Goal: Complete application form

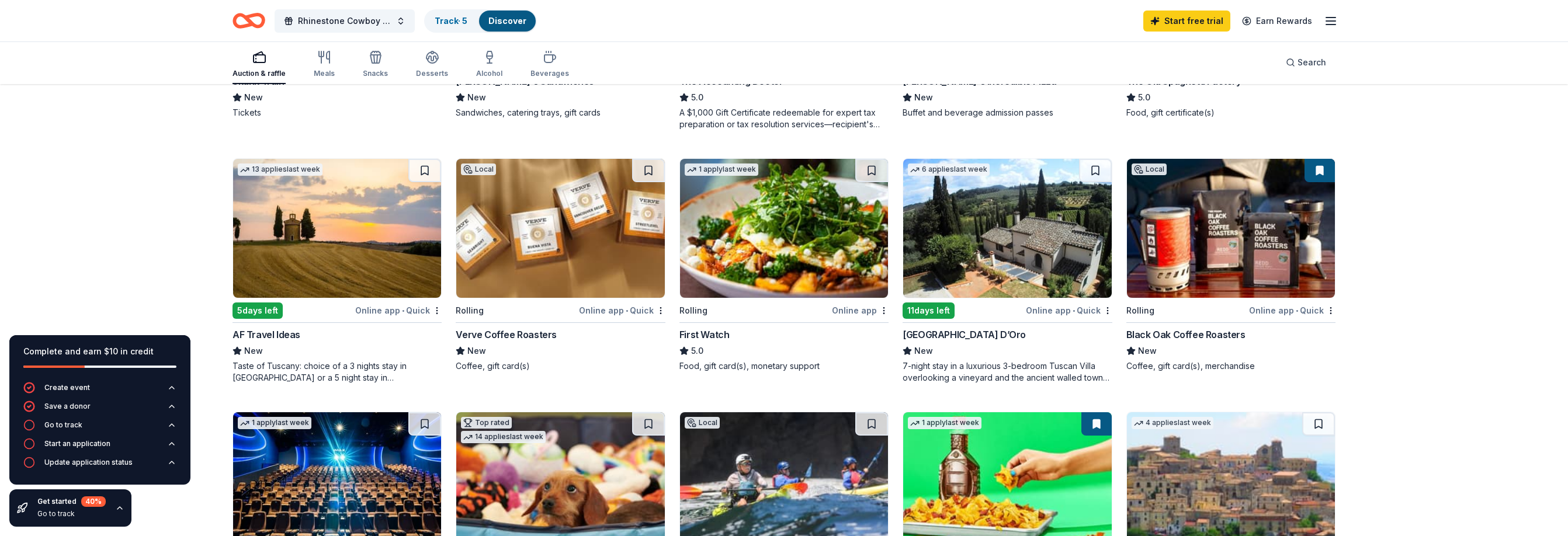
scroll to position [307, 0]
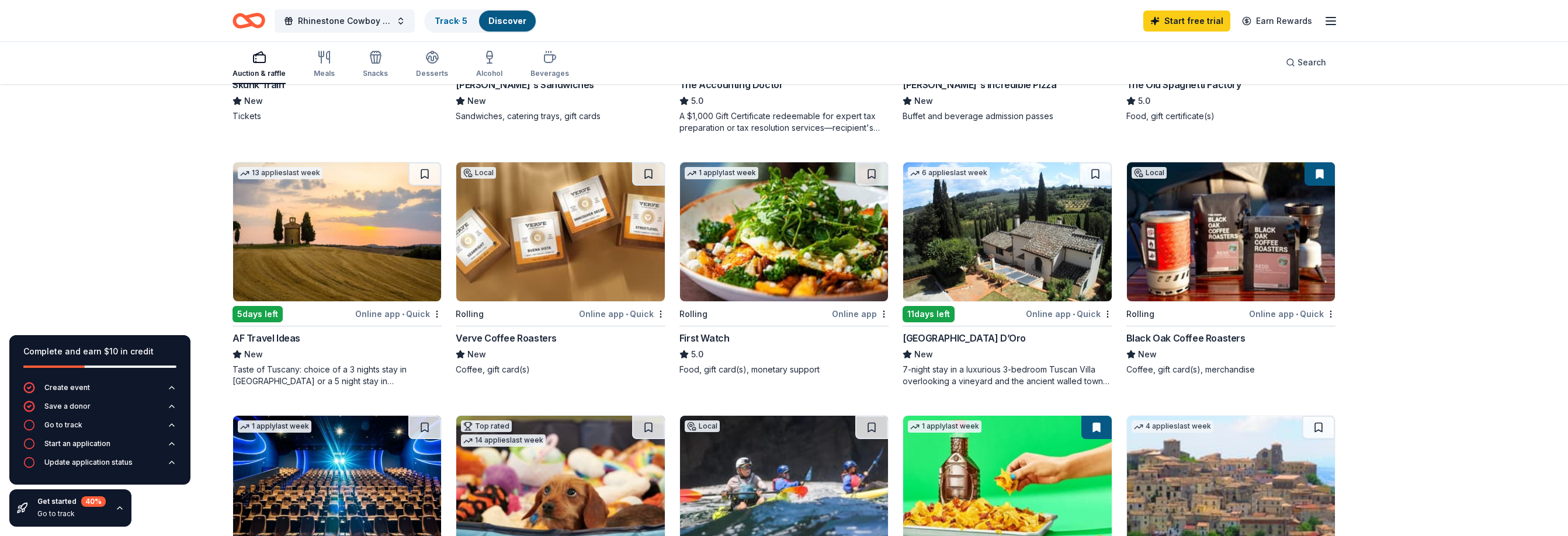
click at [384, 241] on img at bounding box center [337, 232] width 208 height 139
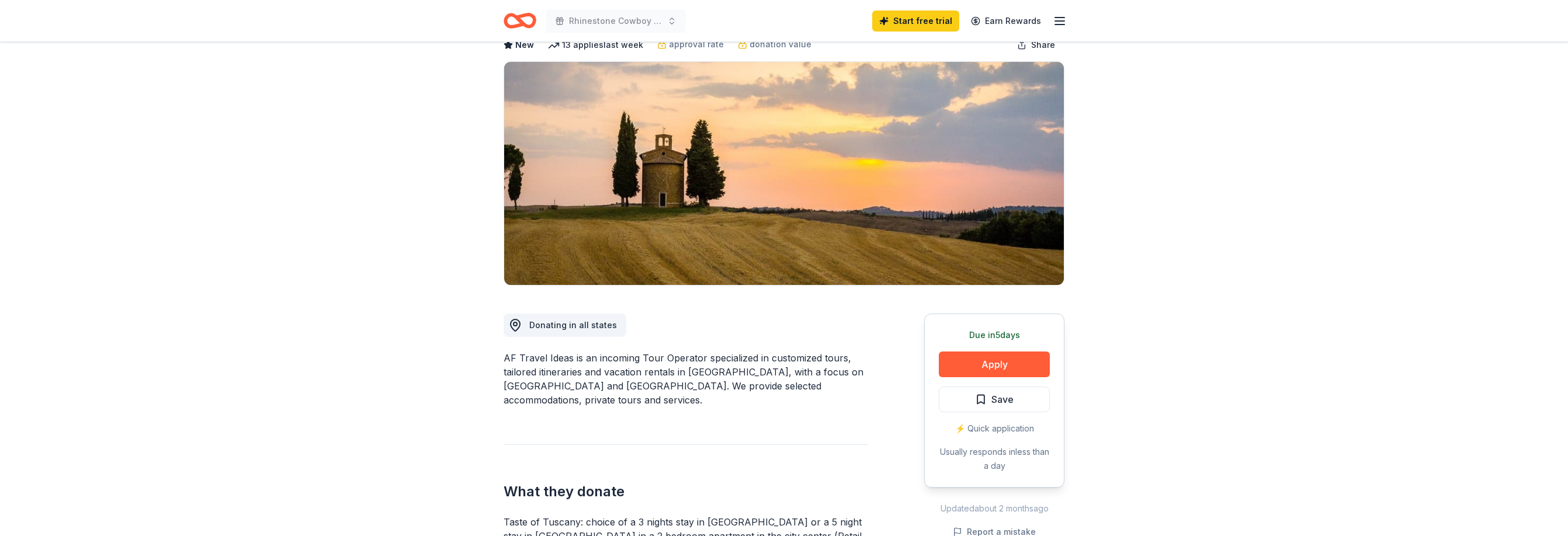
scroll to position [69, 0]
click at [994, 371] on button "Apply" at bounding box center [995, 365] width 111 height 26
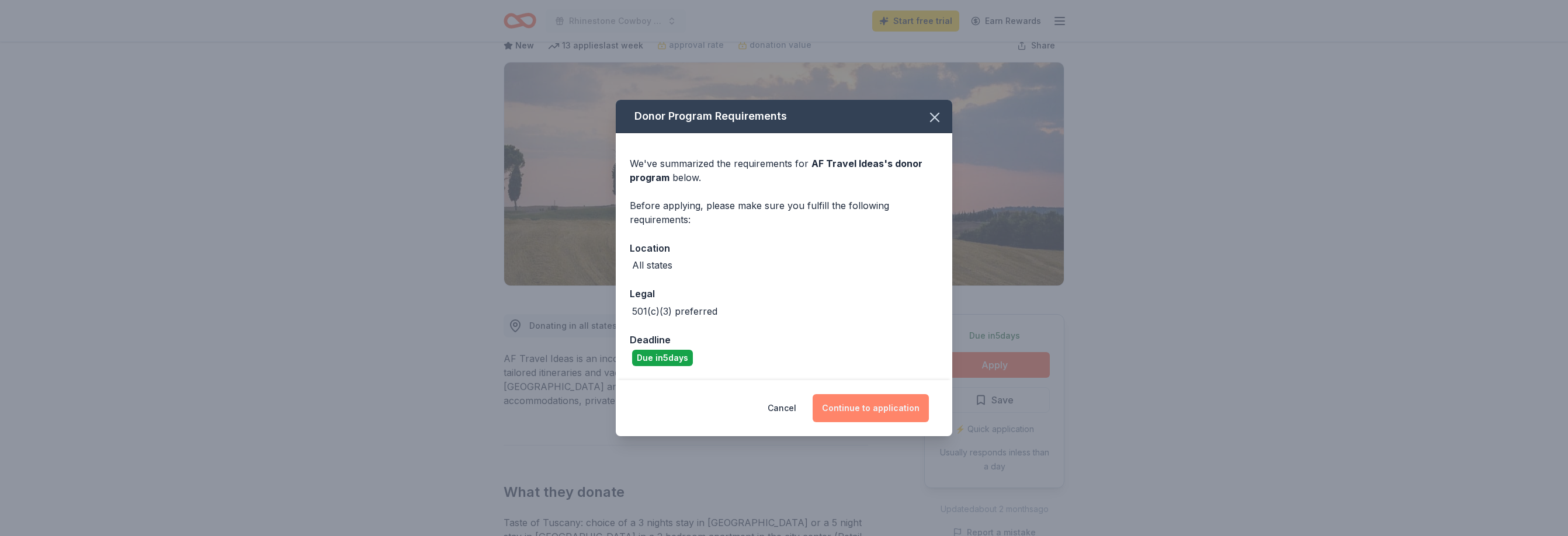
click at [863, 409] on button "Continue to application" at bounding box center [871, 407] width 116 height 28
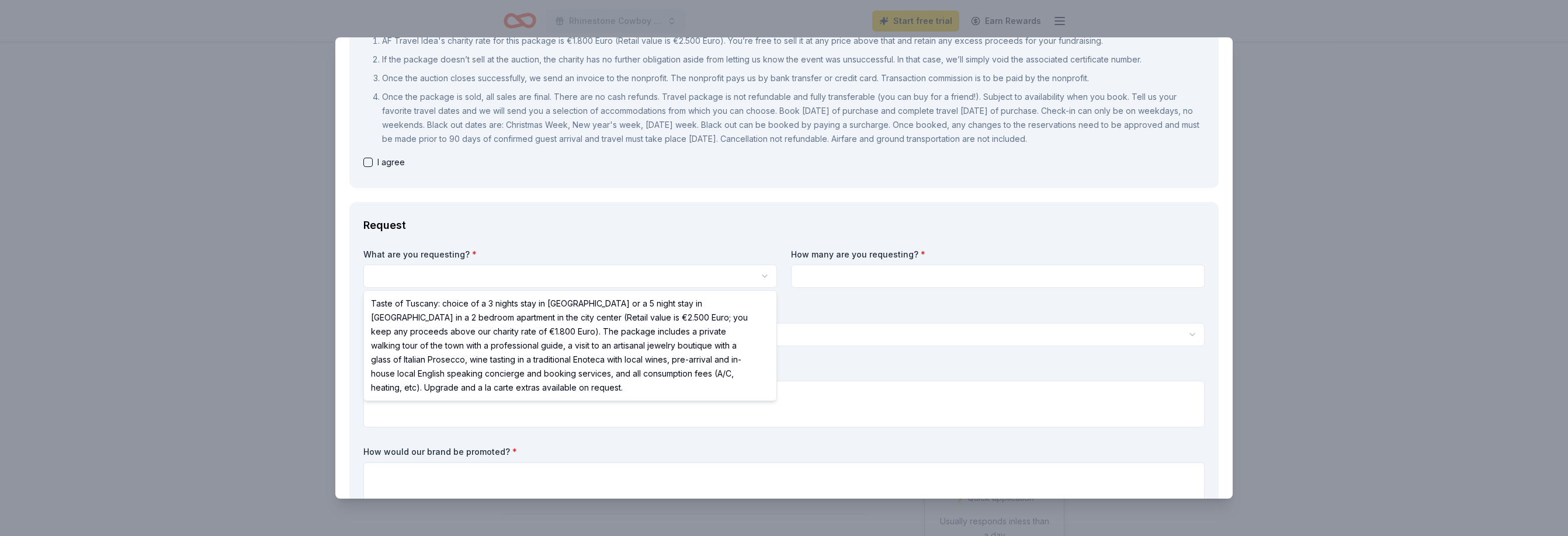
scroll to position [0, 0]
click at [400, 275] on html "Rhinestone Cowboy Ball Start free trial Earn Rewards Due [DATE] Share AF Travel…" at bounding box center [784, 268] width 1568 height 536
select select "Taste of Tuscany: choice of a 3 nights stay in [GEOGRAPHIC_DATA] or a 5 night s…"
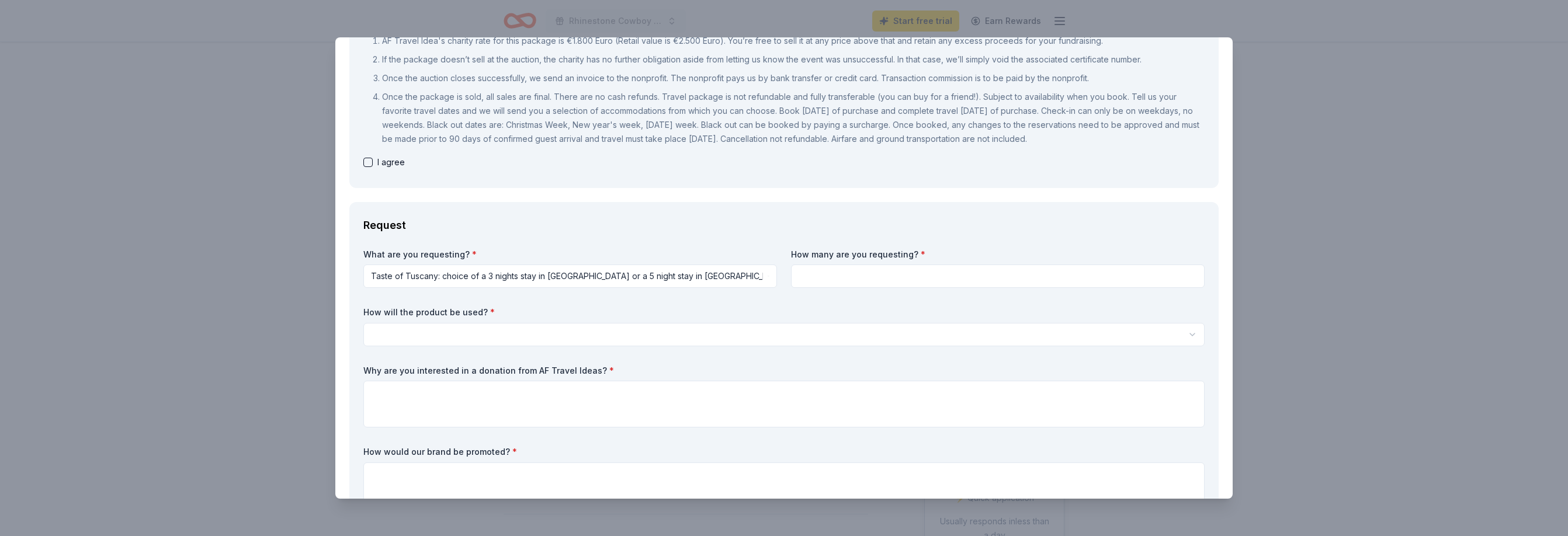
click at [810, 274] on input at bounding box center [998, 276] width 414 height 23
type input "2"
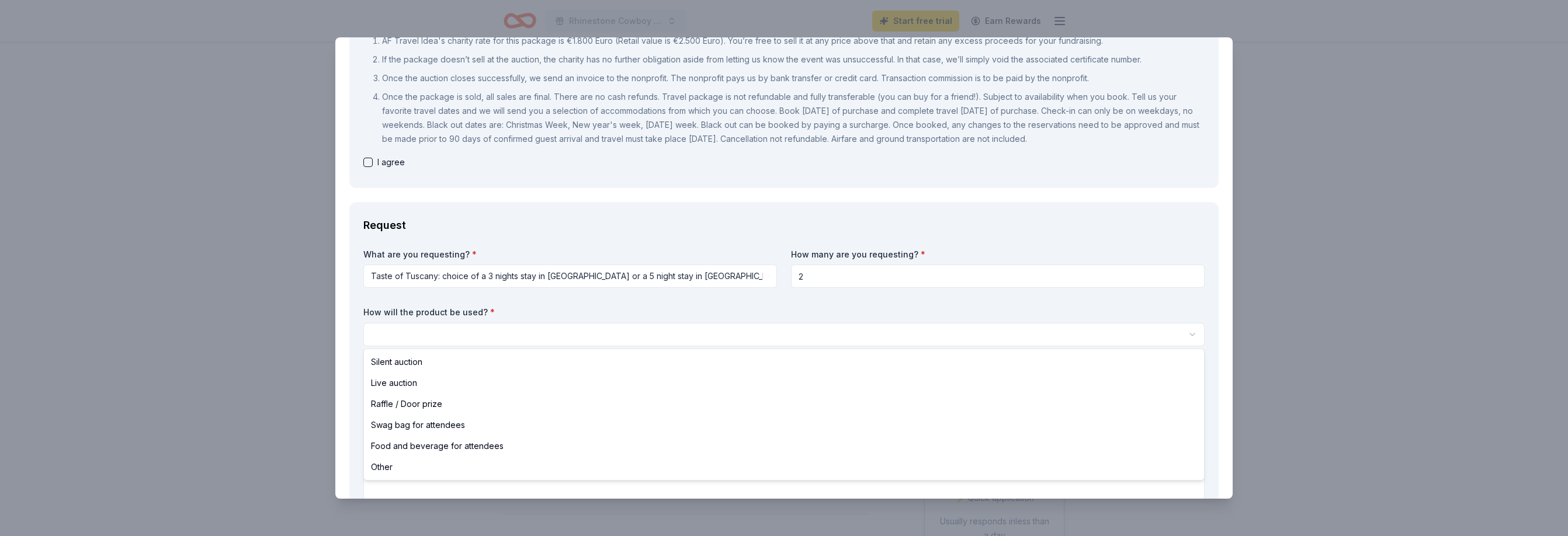
click at [444, 337] on html "Rhinestone Cowboy Ball Start free trial Earn Rewards Due [DATE] Share AF Travel…" at bounding box center [784, 268] width 1568 height 536
select select "liveAuction"
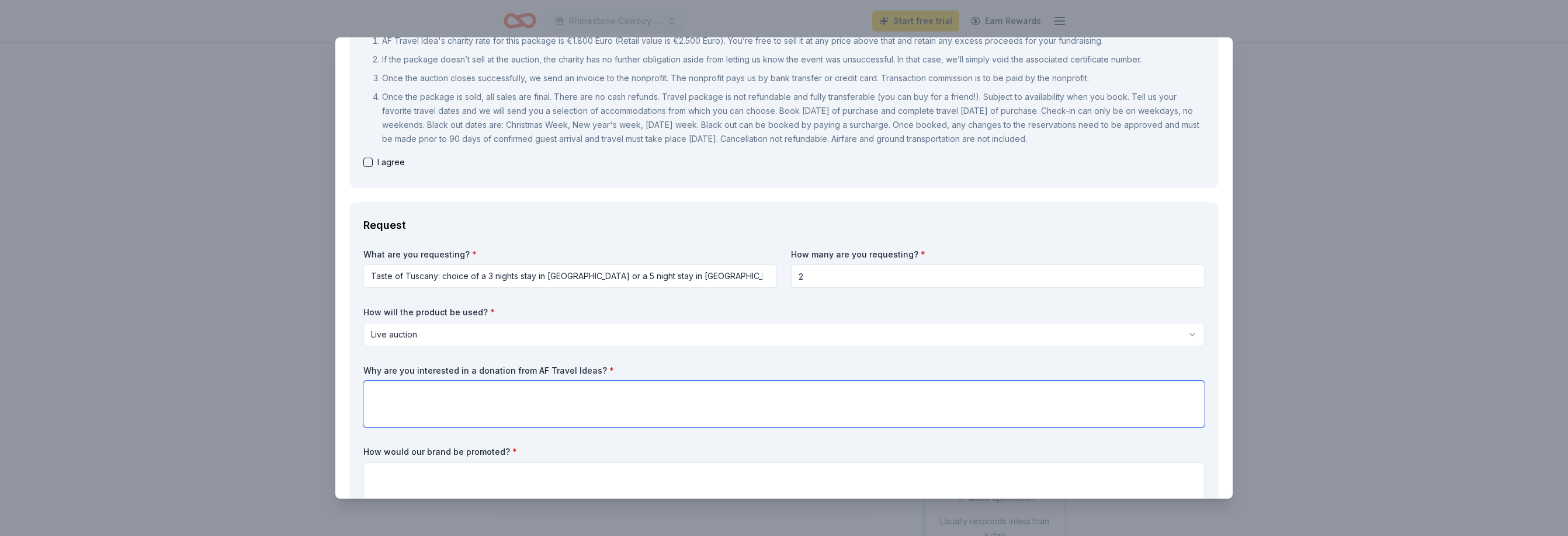
click at [390, 395] on textarea at bounding box center [784, 404] width 841 height 47
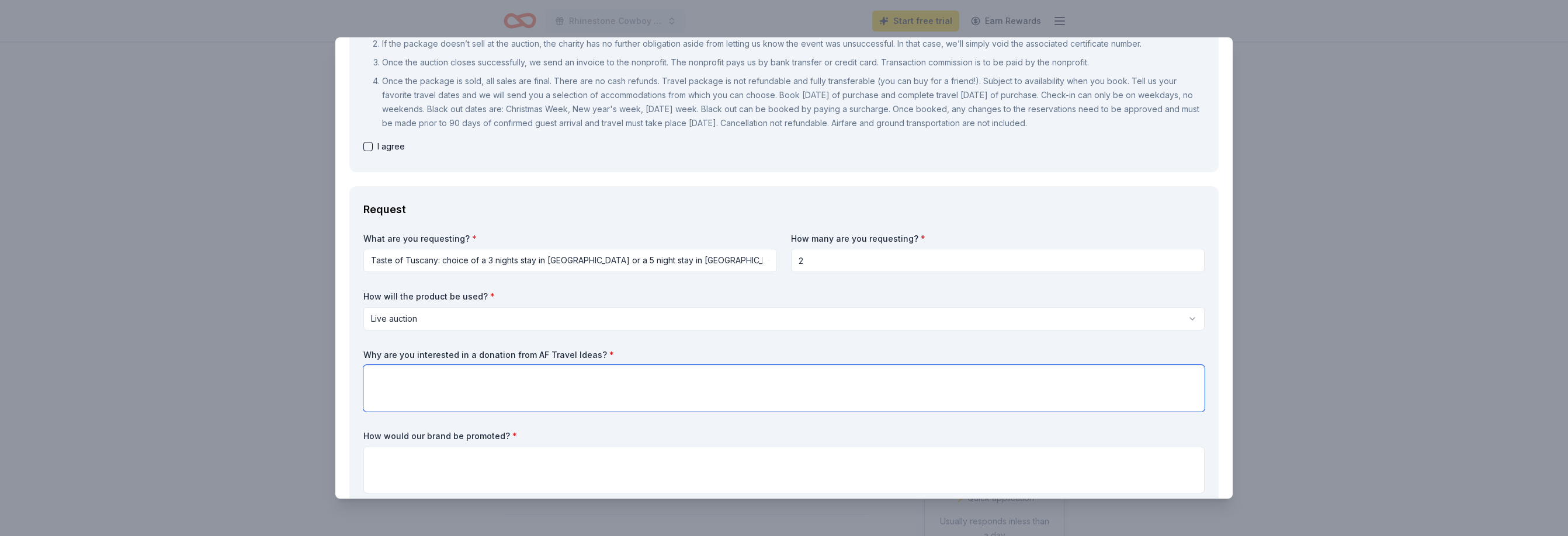
scroll to position [183, 0]
type textarea "H"
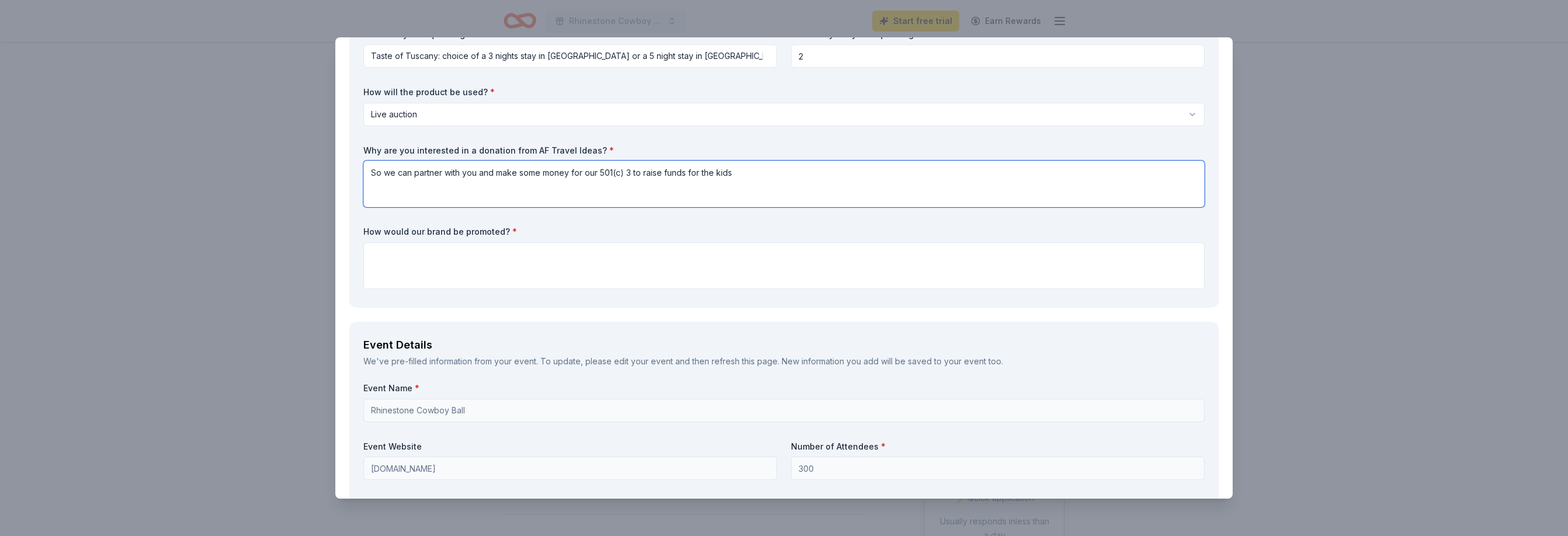
scroll to position [397, 0]
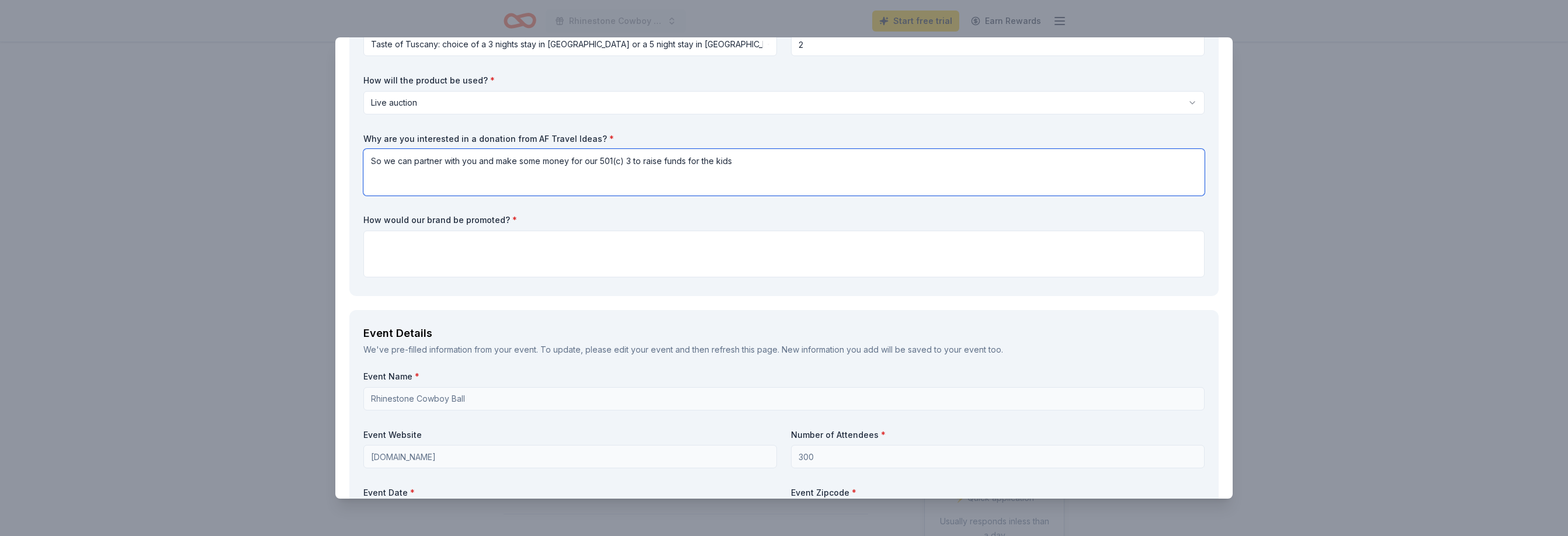
type textarea "So we can partner with you and make some money for our 501(c) 3 to raise funds …"
click at [421, 249] on textarea at bounding box center [784, 254] width 841 height 47
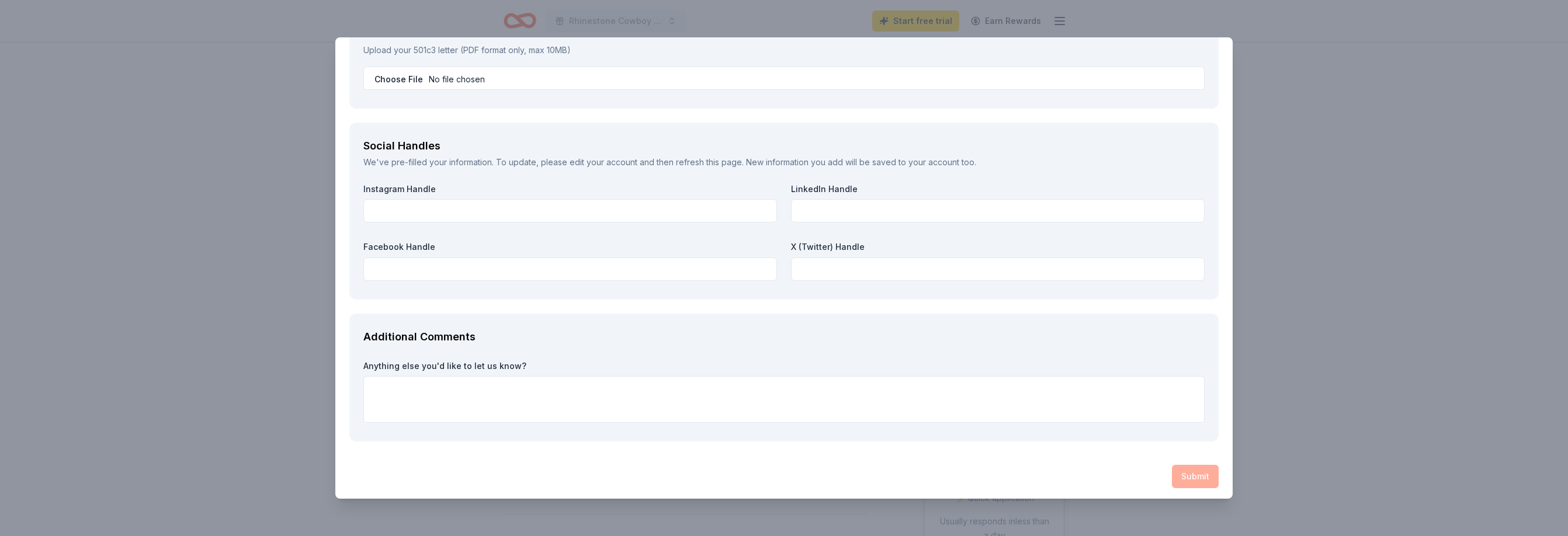
scroll to position [1703, 0]
type textarea "On the radio on all of our printed brouchures for the auction and at every table"
drag, startPoint x: 401, startPoint y: 385, endPoint x: 500, endPoint y: 398, distance: 99.8
click at [406, 385] on textarea at bounding box center [784, 395] width 841 height 47
type textarea "We have been around since [DATE] and do good work in 3 counties."
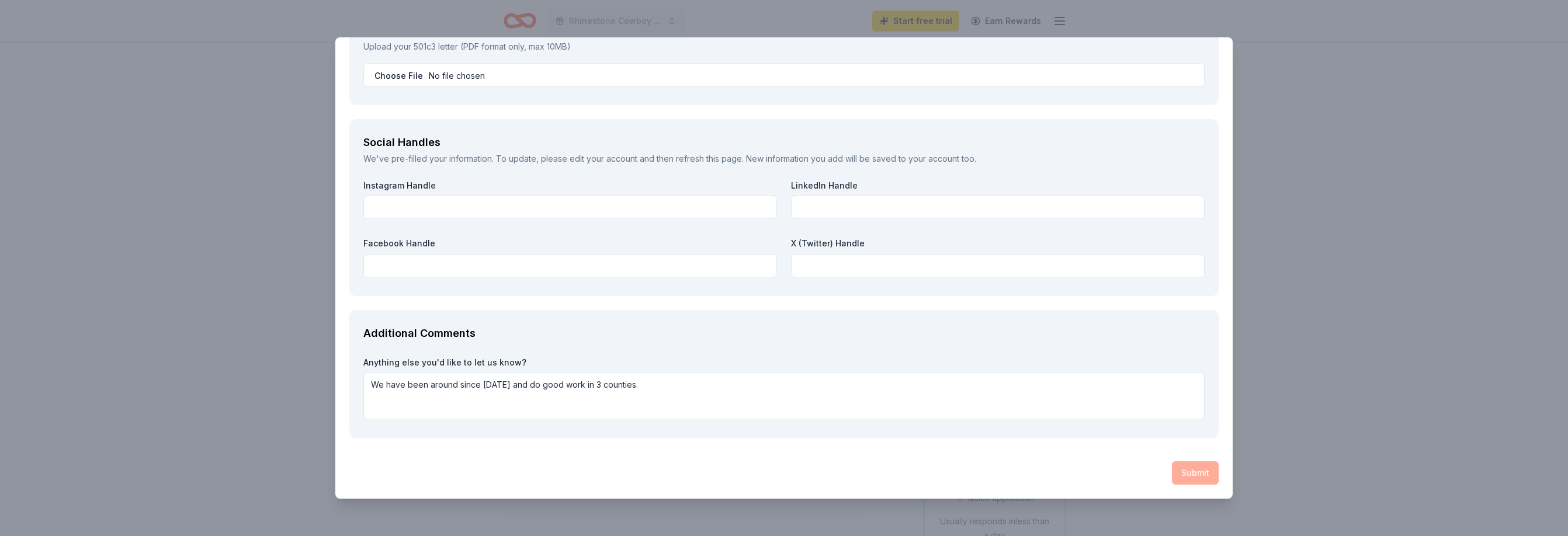
click at [1193, 473] on div "Submit" at bounding box center [783, 472] width 869 height 23
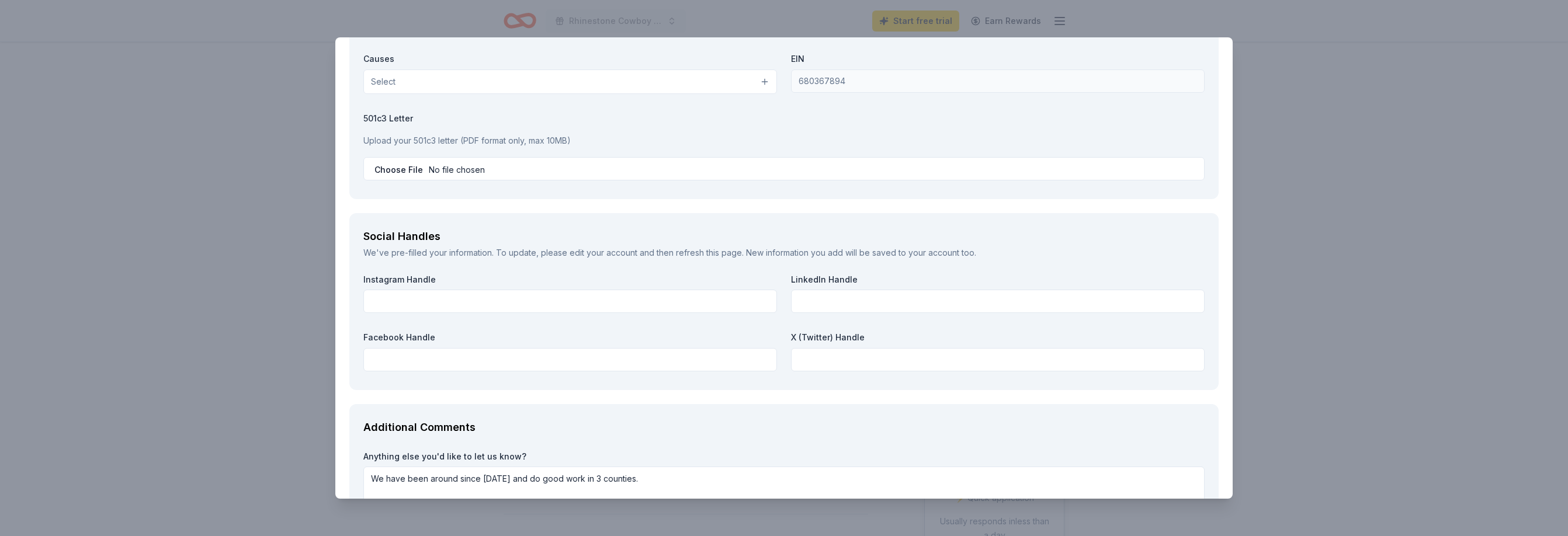
scroll to position [1606, 0]
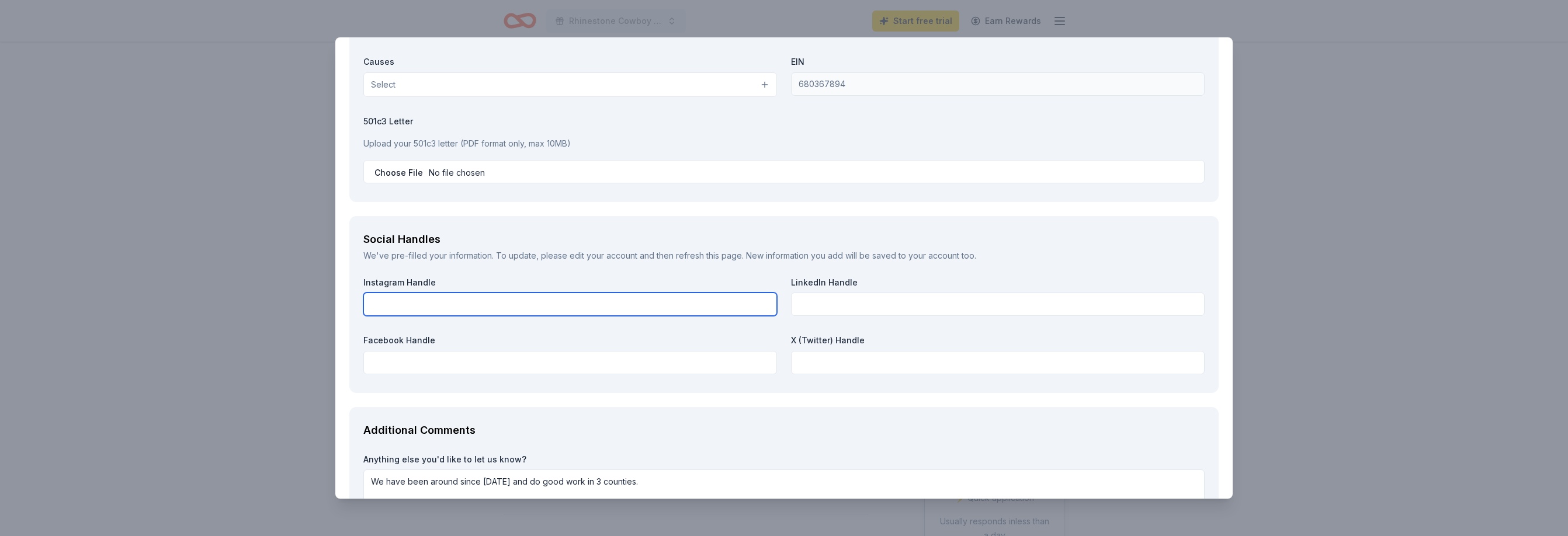
drag, startPoint x: 414, startPoint y: 298, endPoint x: 465, endPoint y: 307, distance: 51.8
click at [430, 298] on input "text" at bounding box center [570, 304] width 414 height 23
type input "redwoodcommunityservices"
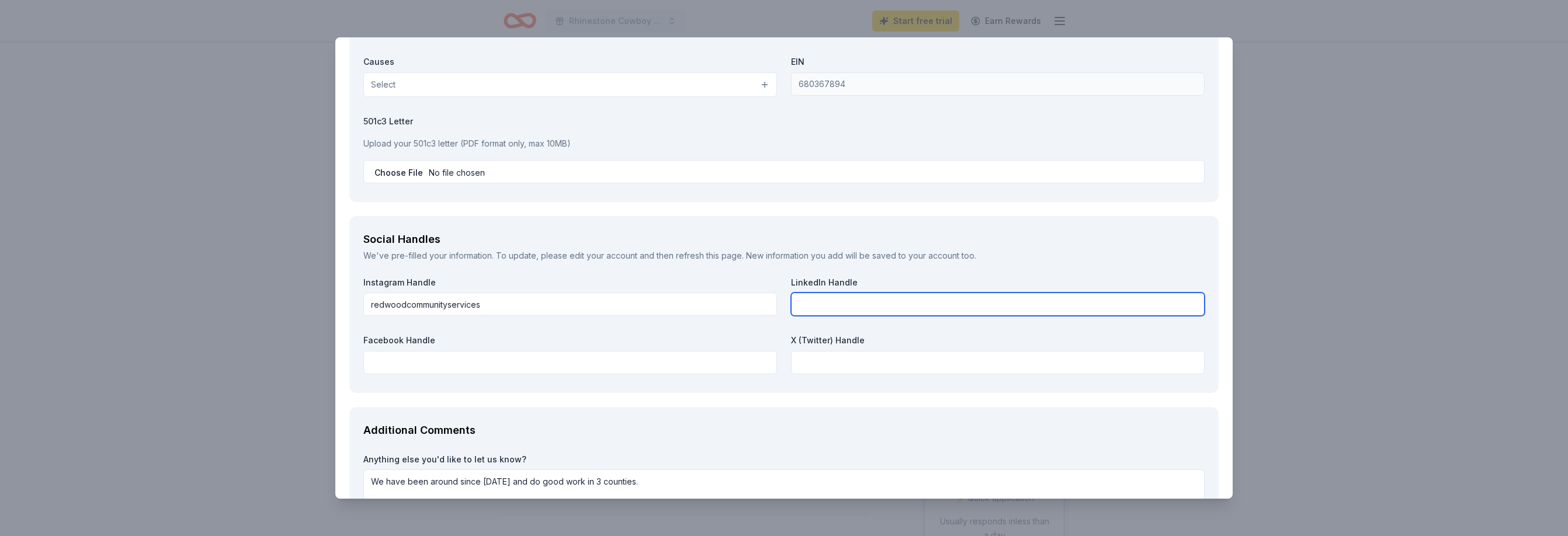
click at [851, 313] on input "text" at bounding box center [998, 304] width 414 height 23
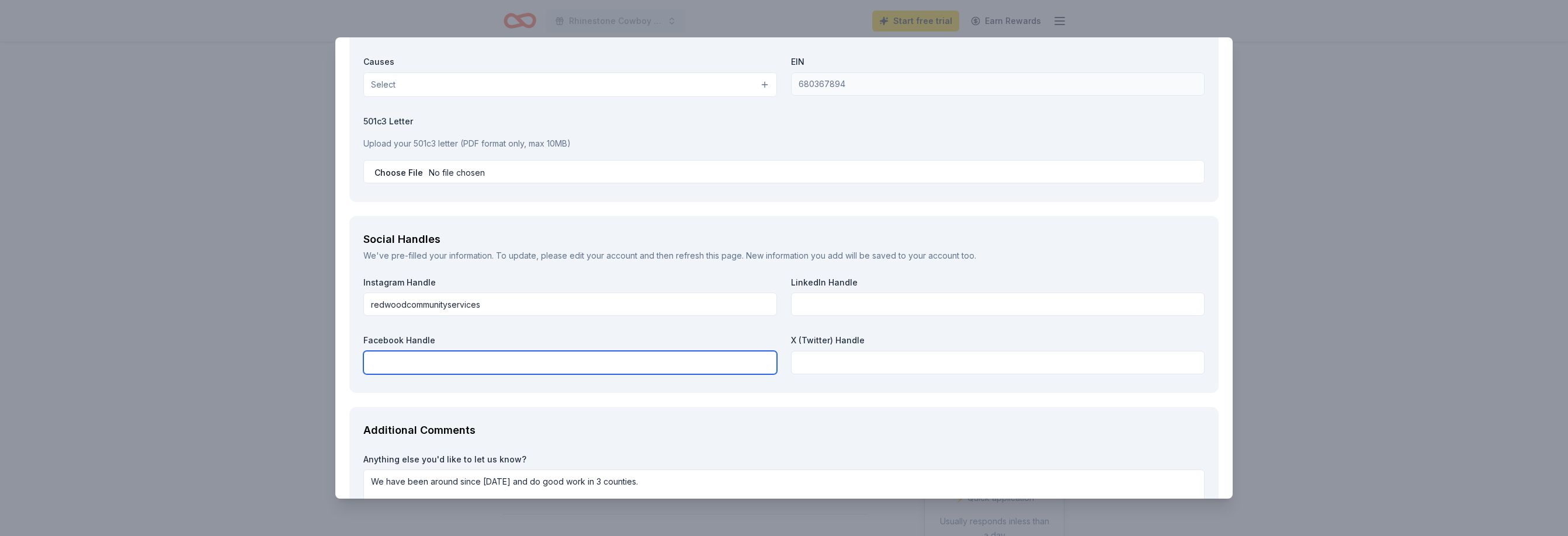
click at [427, 367] on input "text" at bounding box center [570, 362] width 414 height 23
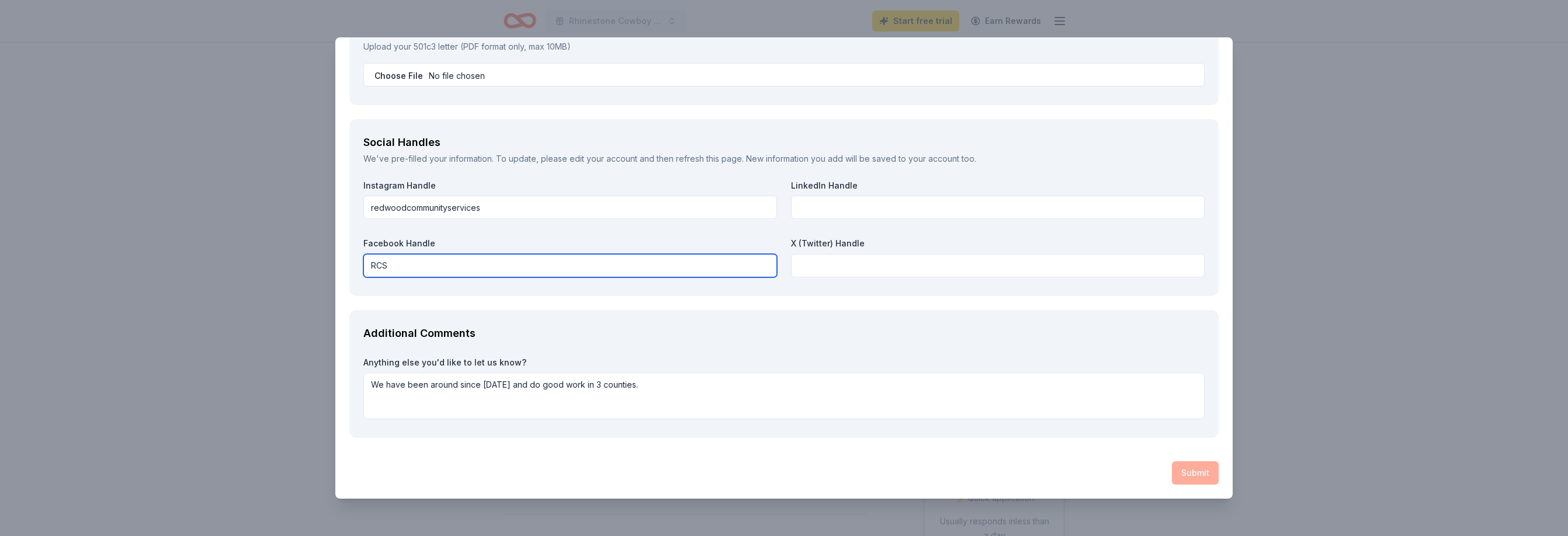
type input "RCS"
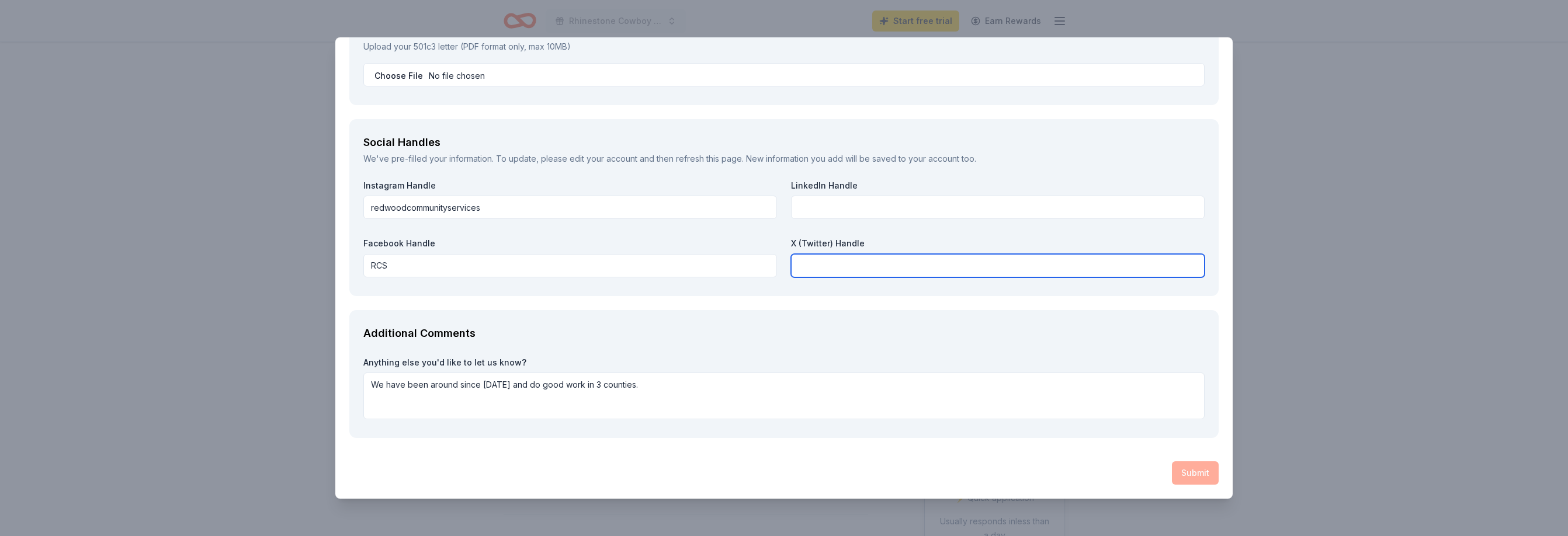
click at [842, 260] on input "text" at bounding box center [998, 265] width 414 height 23
type input "RCS"
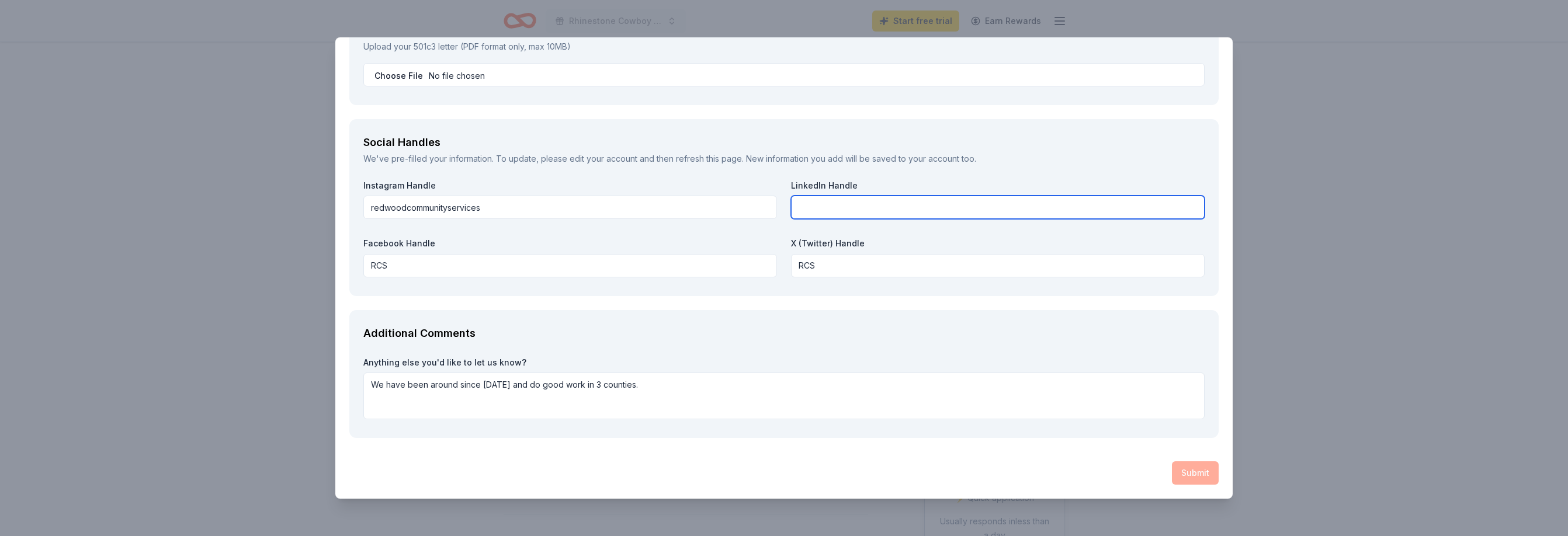
click at [828, 198] on input "text" at bounding box center [998, 207] width 414 height 23
type input "Redwood Community Services"
click at [1195, 474] on div "Submit" at bounding box center [783, 474] width 869 height 23
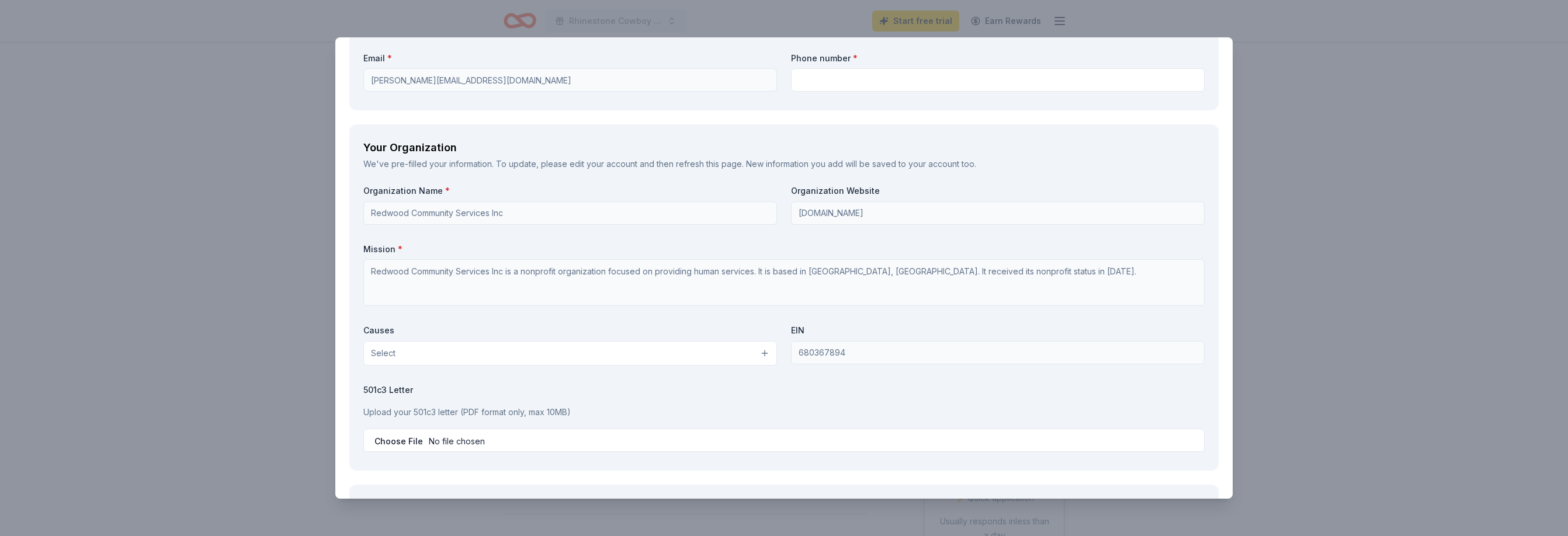
scroll to position [1318, 0]
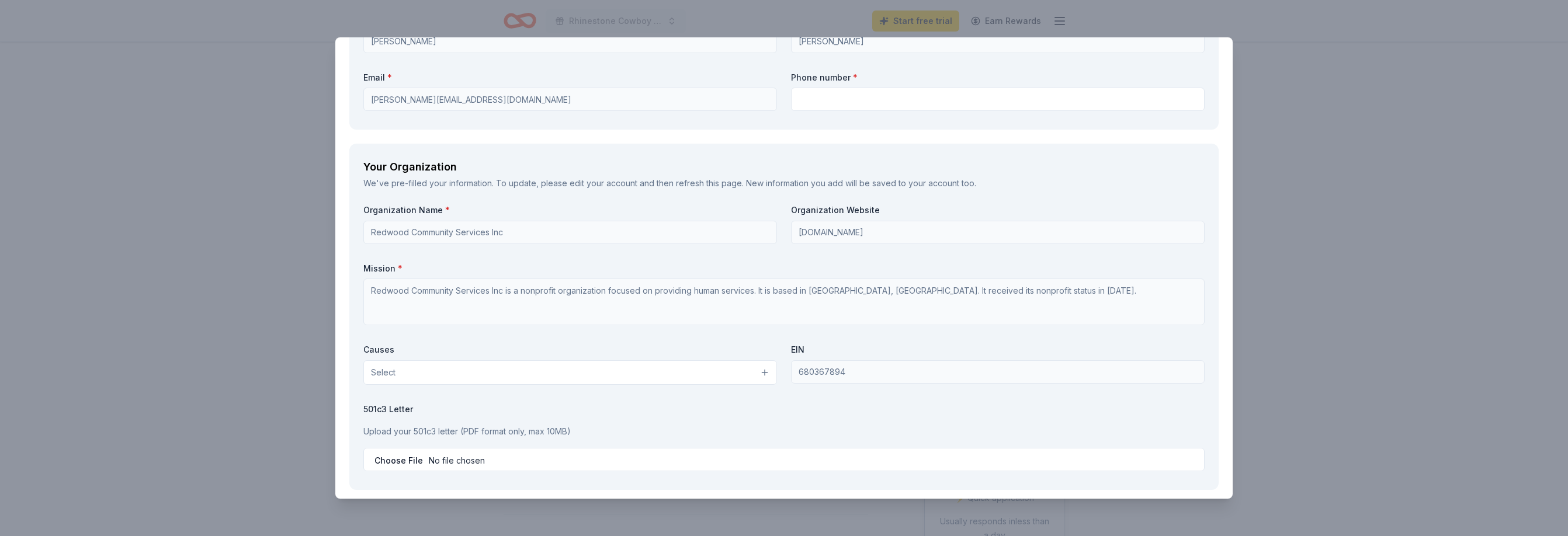
click at [768, 371] on button "Select" at bounding box center [570, 372] width 414 height 25
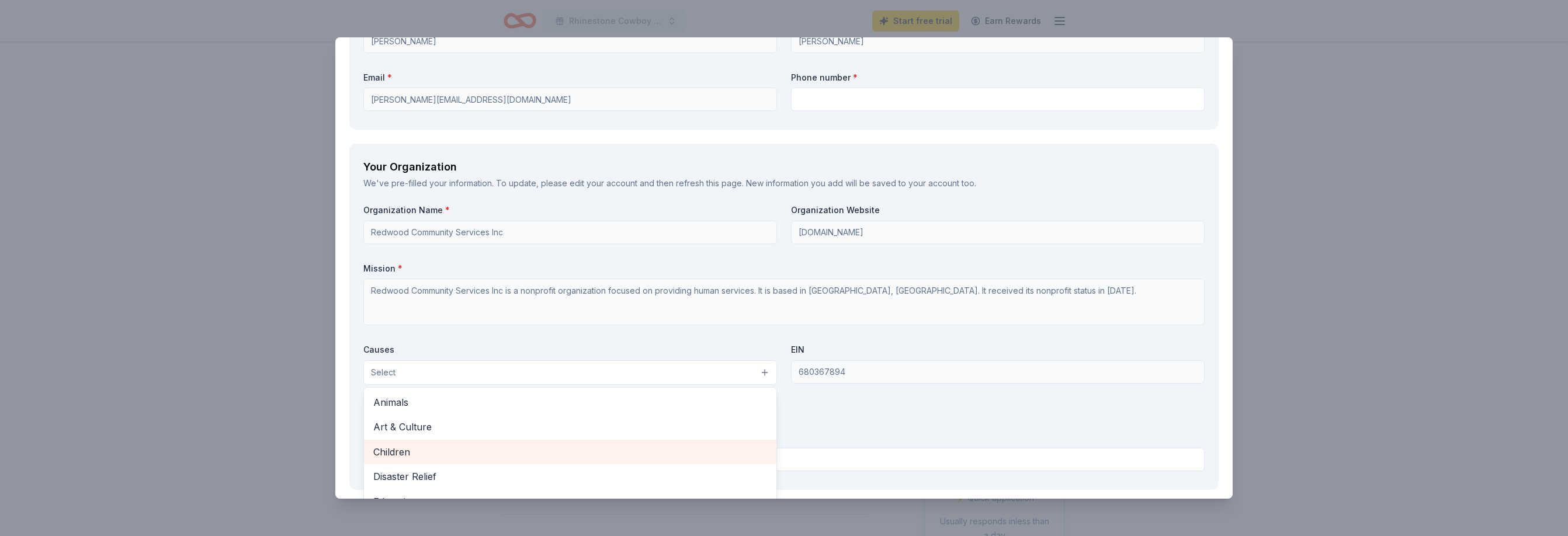
click at [474, 450] on span "Children" at bounding box center [570, 452] width 394 height 15
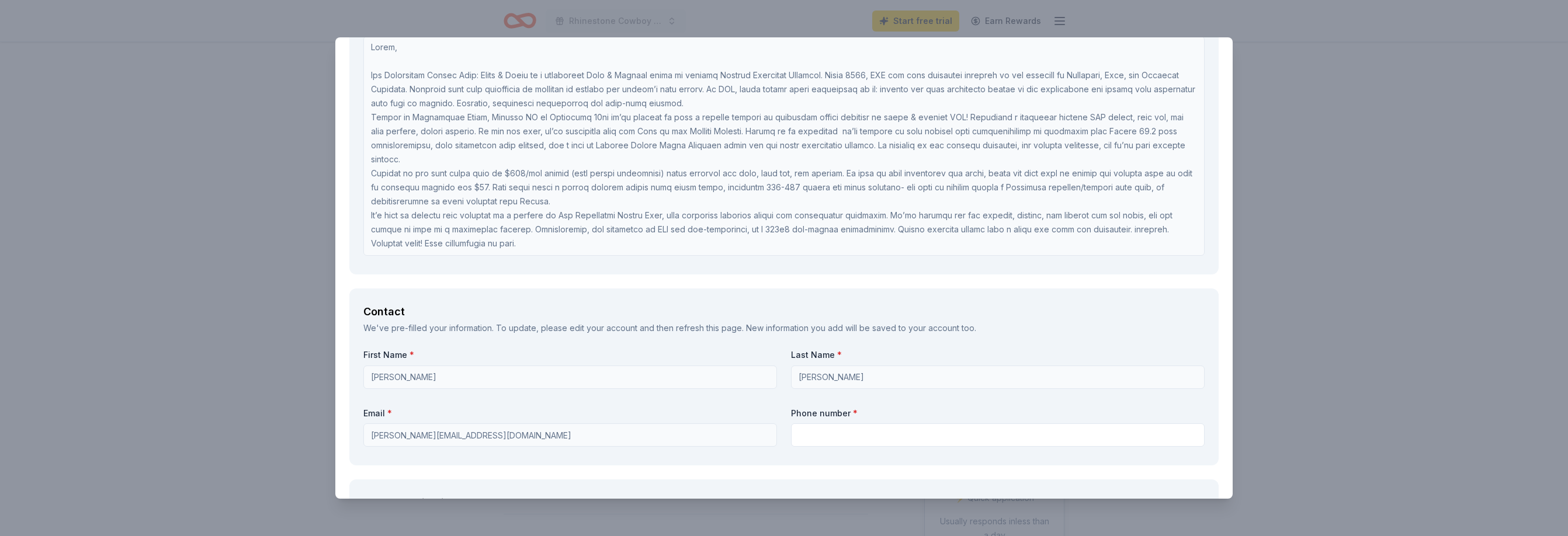
scroll to position [727, 0]
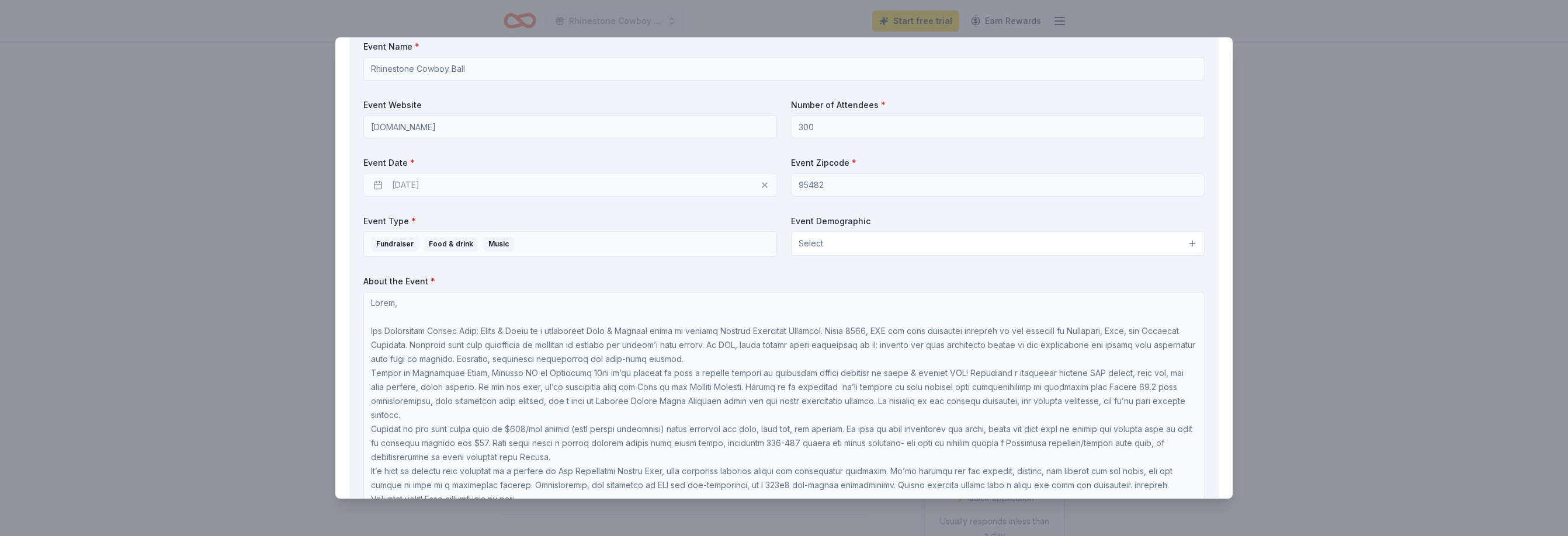
click at [390, 247] on div "Brand Requirements Before continuing the application, please read and check off…" at bounding box center [784, 424] width 898 height 2103
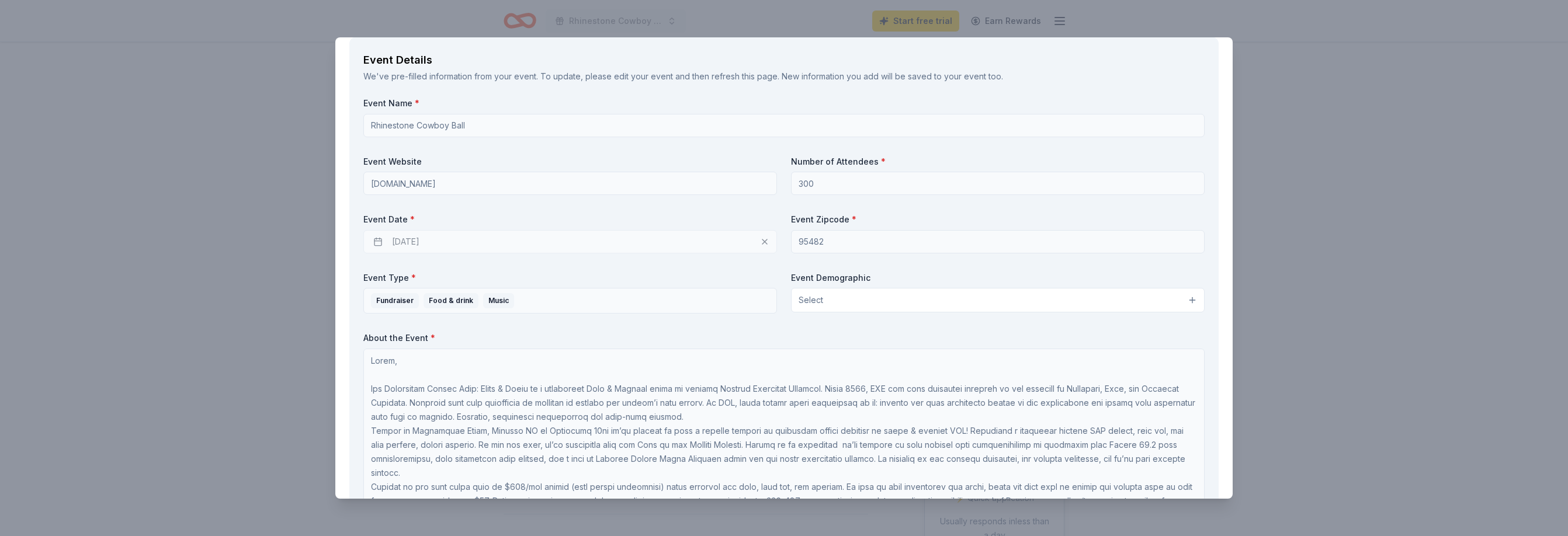
scroll to position [659, 0]
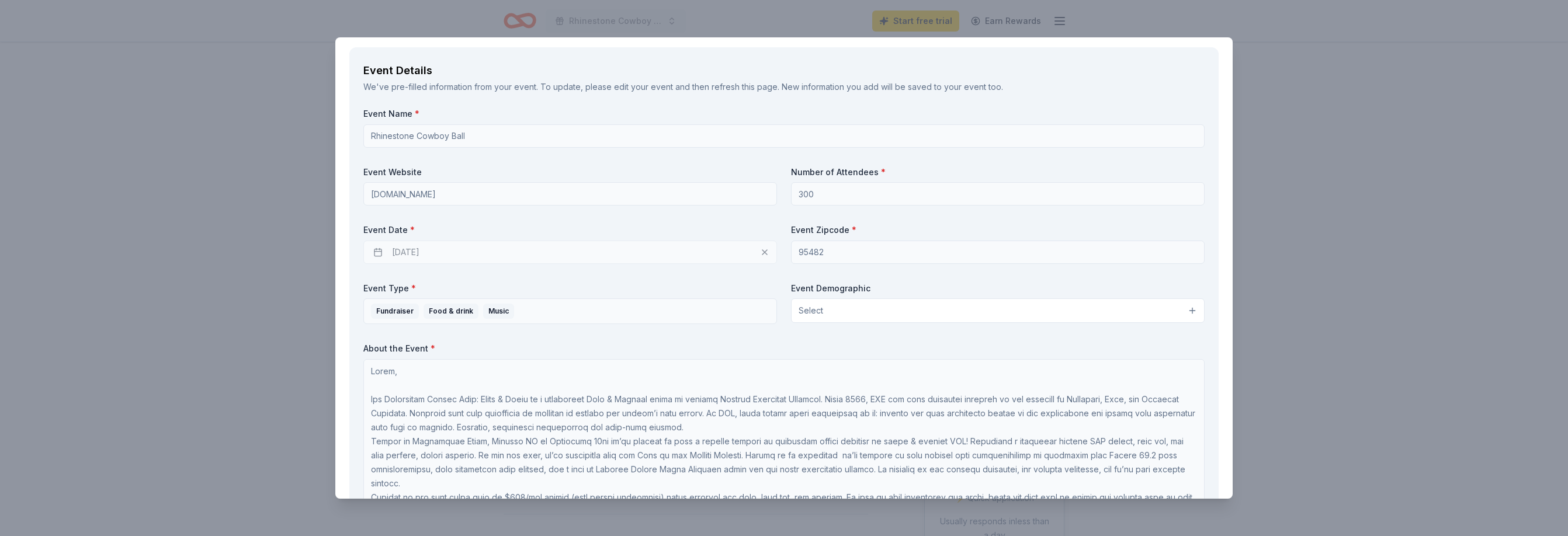
type textarea "On the radio on all of our printed brochures for the auction and at every table"
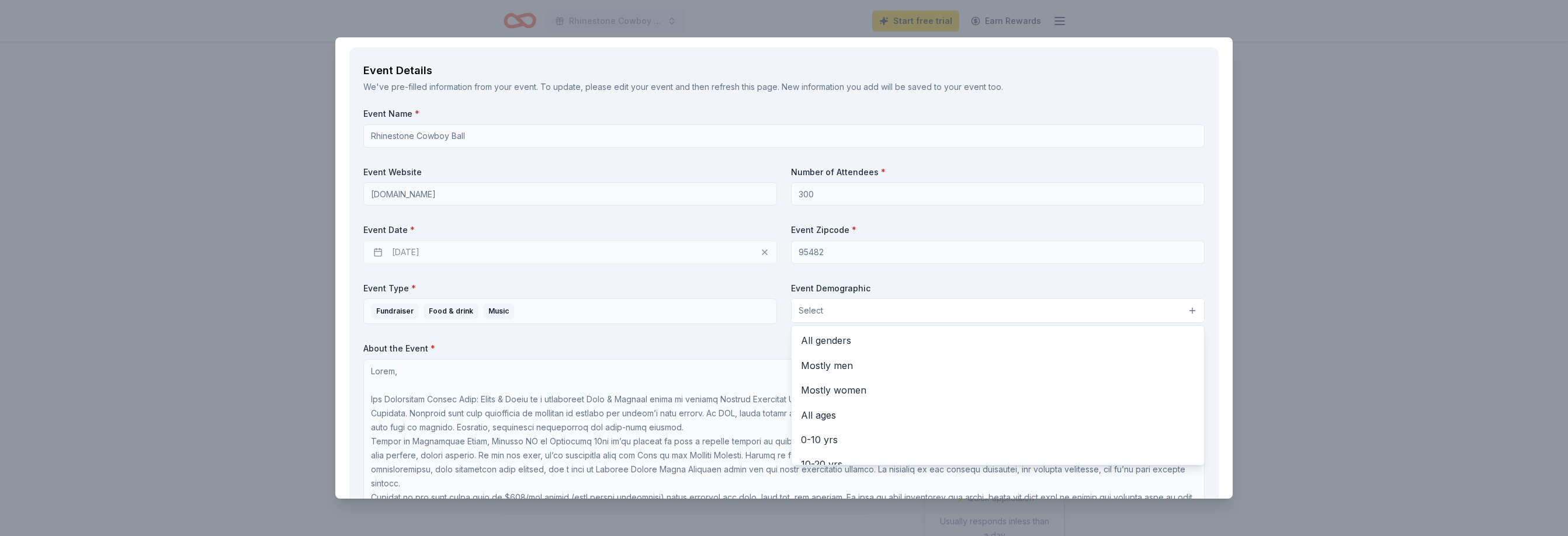
click at [1193, 312] on button "Select" at bounding box center [998, 310] width 414 height 25
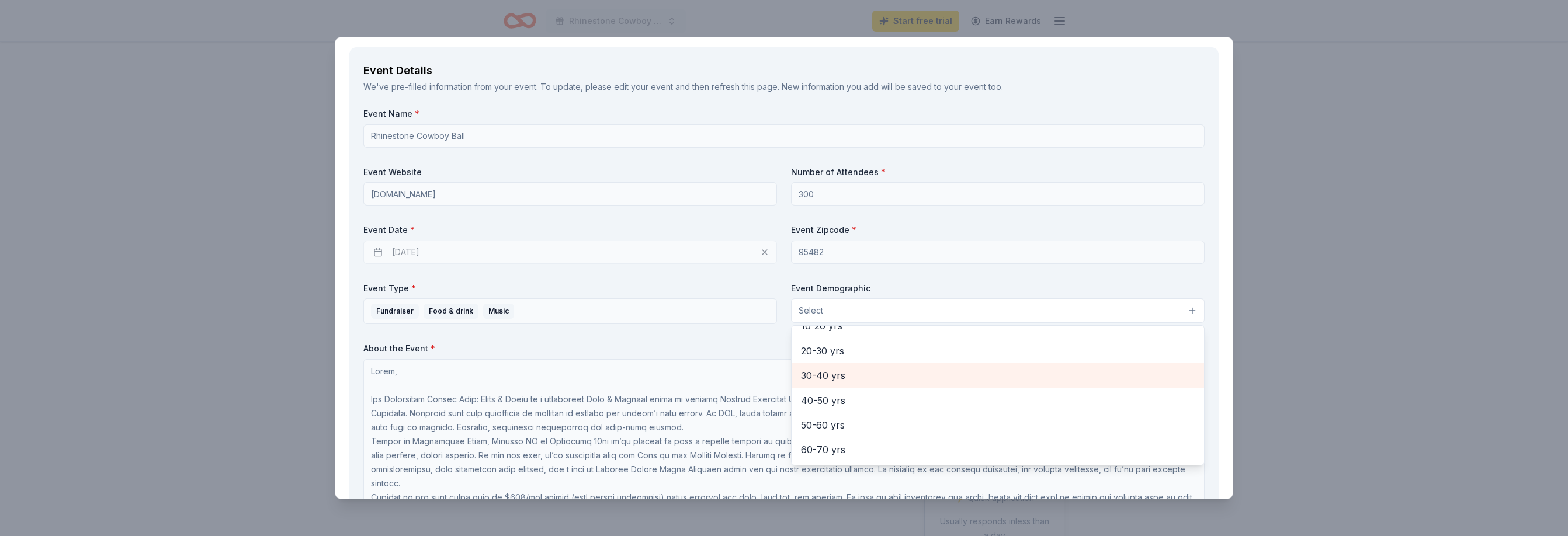
scroll to position [144, 0]
click at [853, 372] on span "30-40 yrs" at bounding box center [997, 369] width 394 height 15
click at [840, 380] on span "50-60 yrs" at bounding box center [997, 377] width 394 height 15
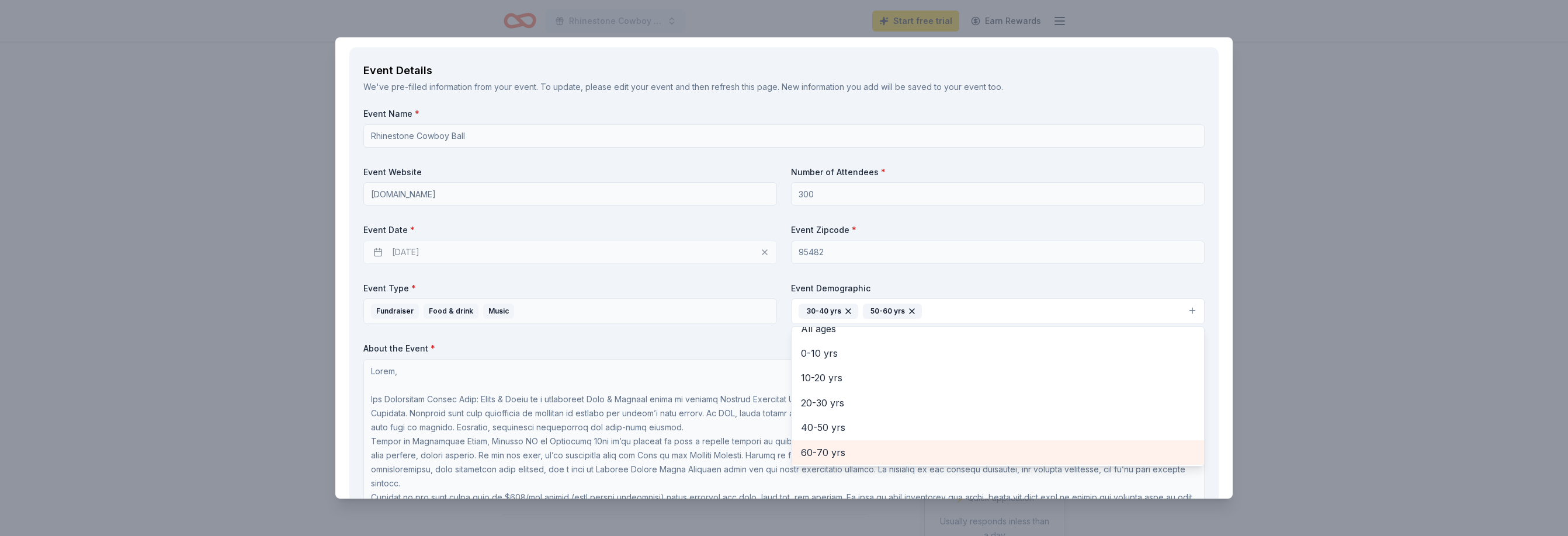
scroll to position [89, 0]
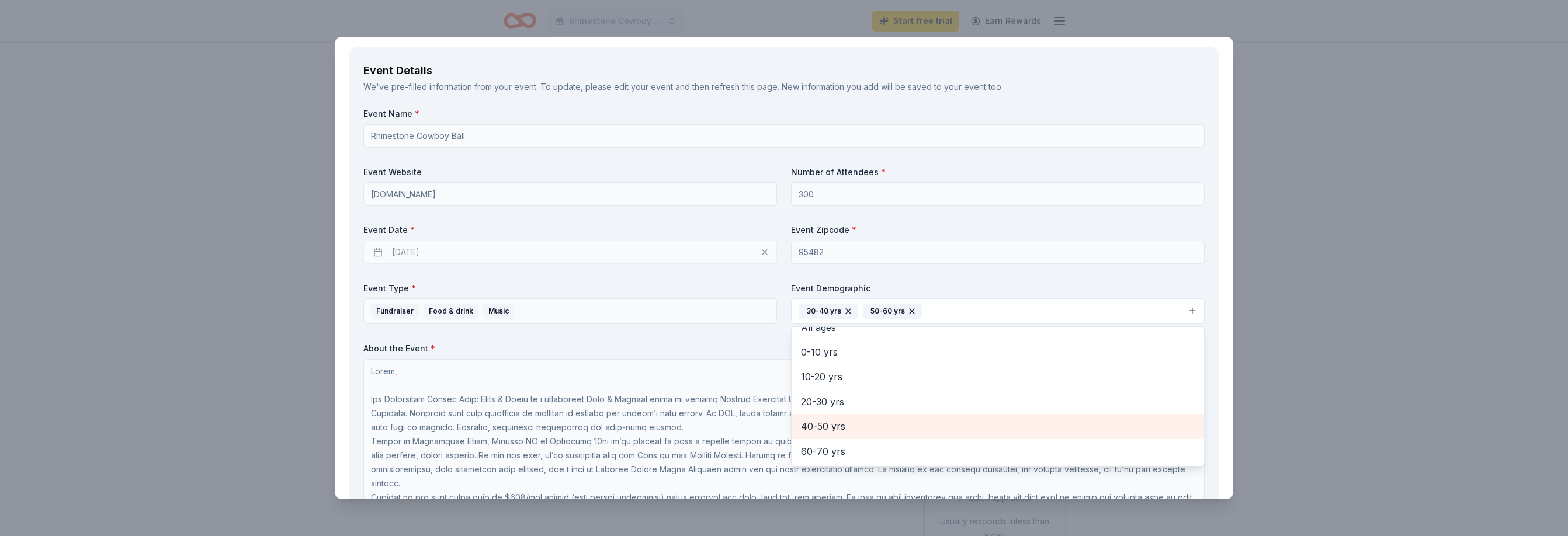
click at [813, 426] on span "40-50 yrs" at bounding box center [997, 426] width 394 height 15
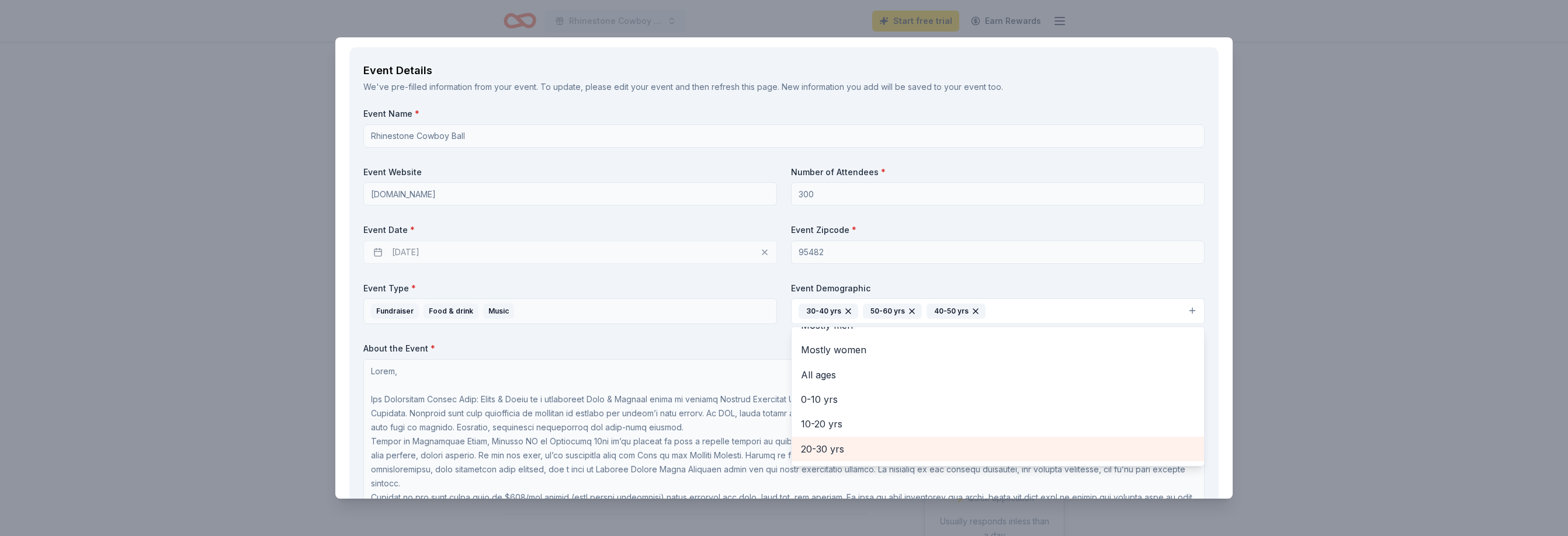
scroll to position [0, 0]
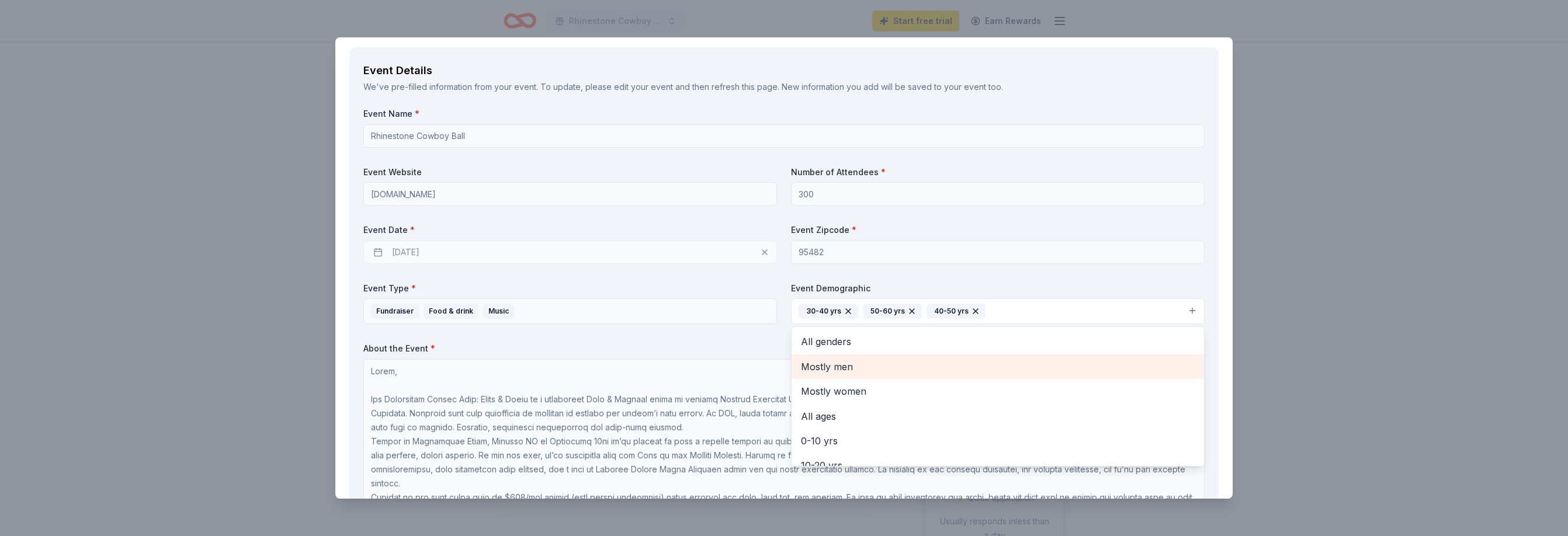
click at [824, 368] on span "Mostly men" at bounding box center [997, 366] width 394 height 15
click at [829, 368] on span "Mostly women" at bounding box center [997, 366] width 394 height 15
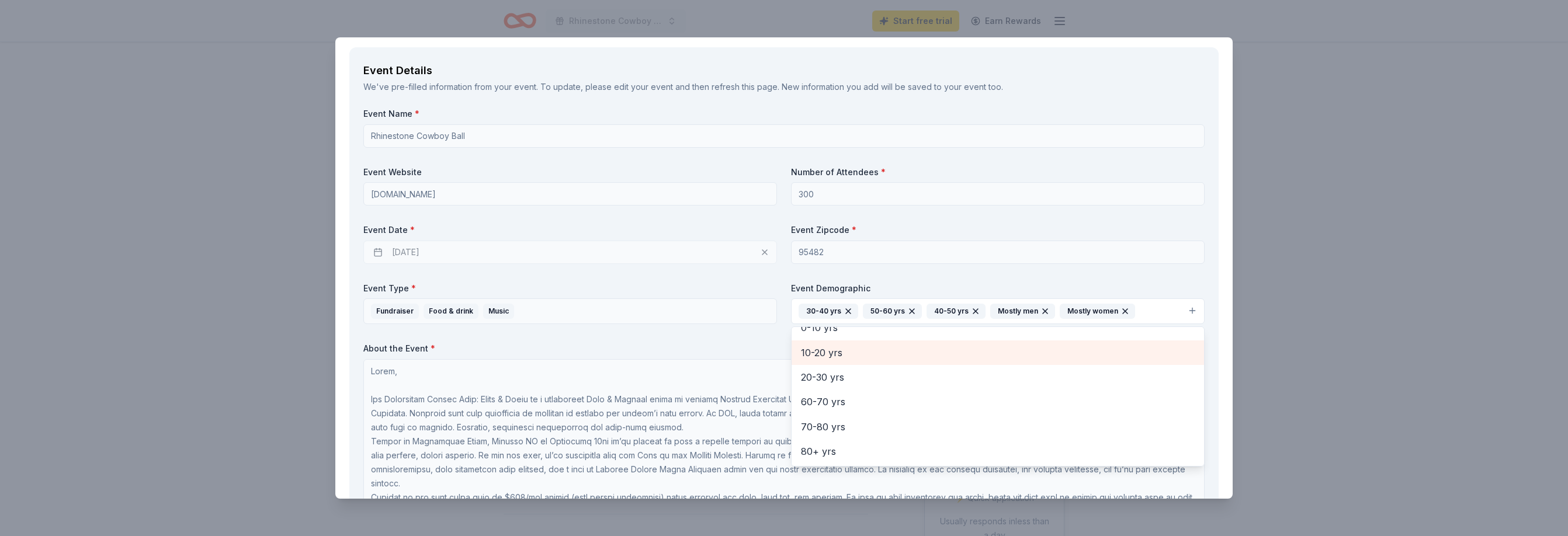
scroll to position [63, 0]
click at [735, 292] on div "Event Name * Rhinestone Cowboy Ball Event Website [DOMAIN_NAME] Number of Atten…" at bounding box center [784, 346] width 841 height 475
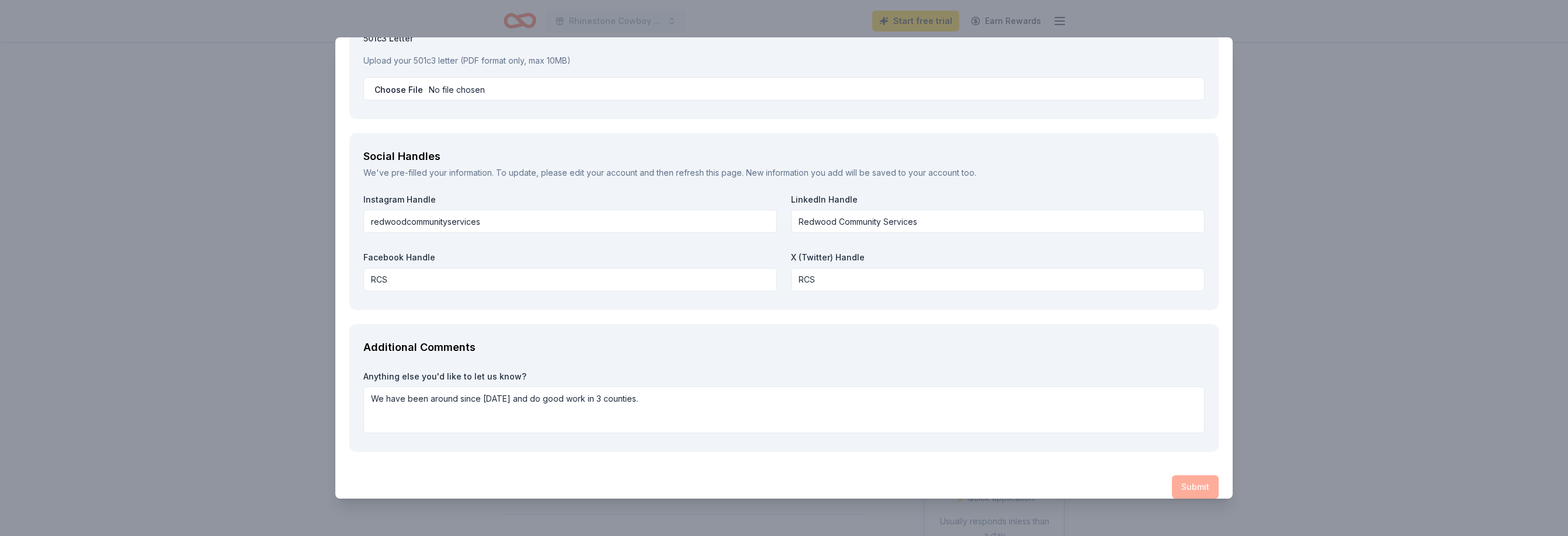
scroll to position [1703, 0]
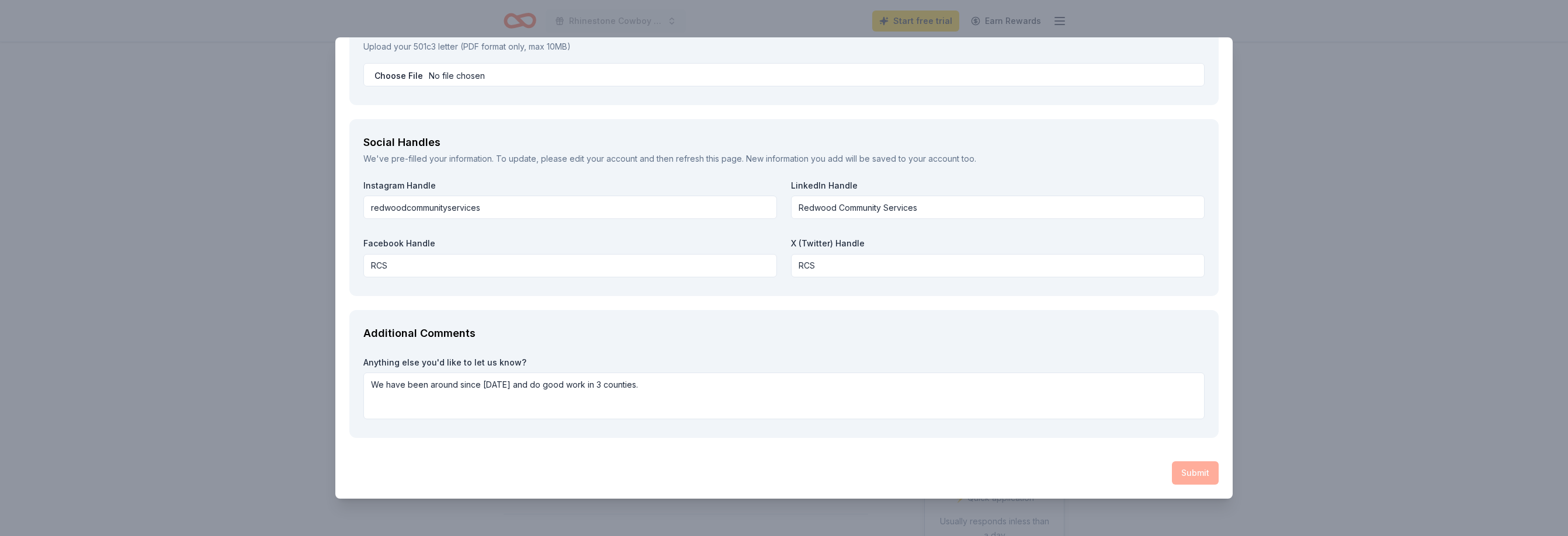
click at [1203, 479] on div "Submit" at bounding box center [783, 472] width 869 height 23
click at [1195, 477] on div "Submit" at bounding box center [783, 472] width 869 height 23
click at [1192, 477] on div "Submit" at bounding box center [783, 472] width 869 height 23
drag, startPoint x: 1192, startPoint y: 477, endPoint x: 1184, endPoint y: 474, distance: 8.5
click at [1190, 475] on div "Submit" at bounding box center [783, 472] width 869 height 23
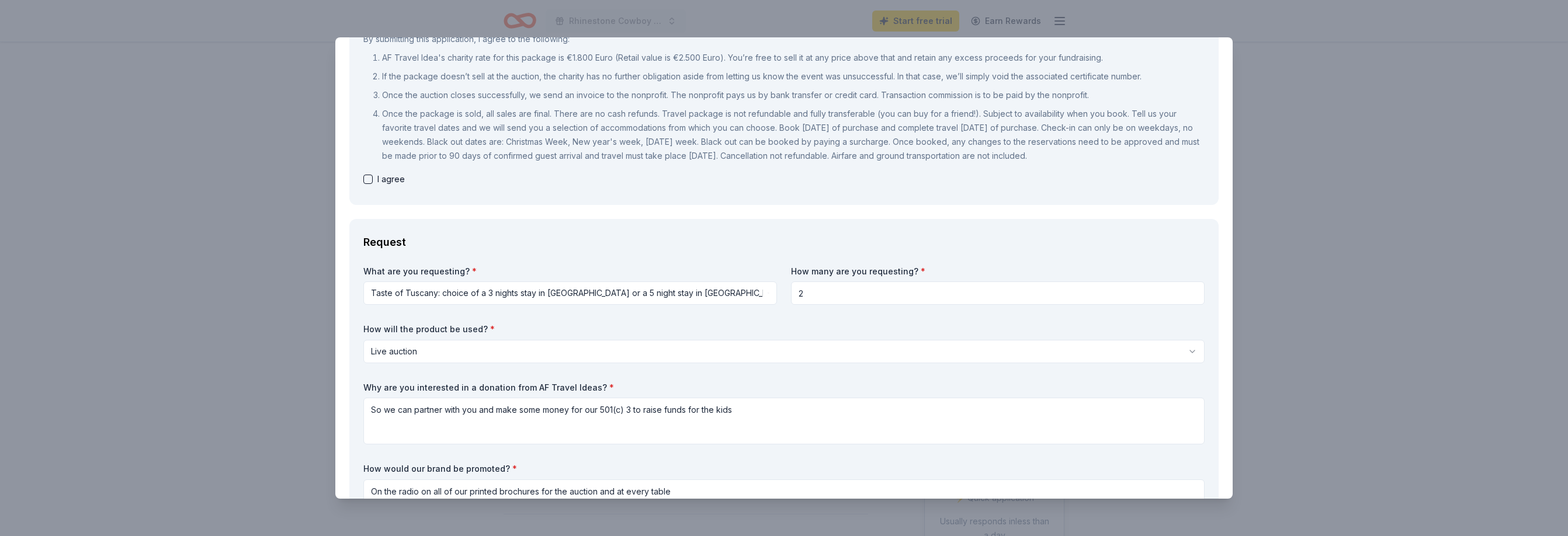
scroll to position [145, 0]
click at [367, 181] on button "button" at bounding box center [368, 182] width 9 height 9
checkbox input "true"
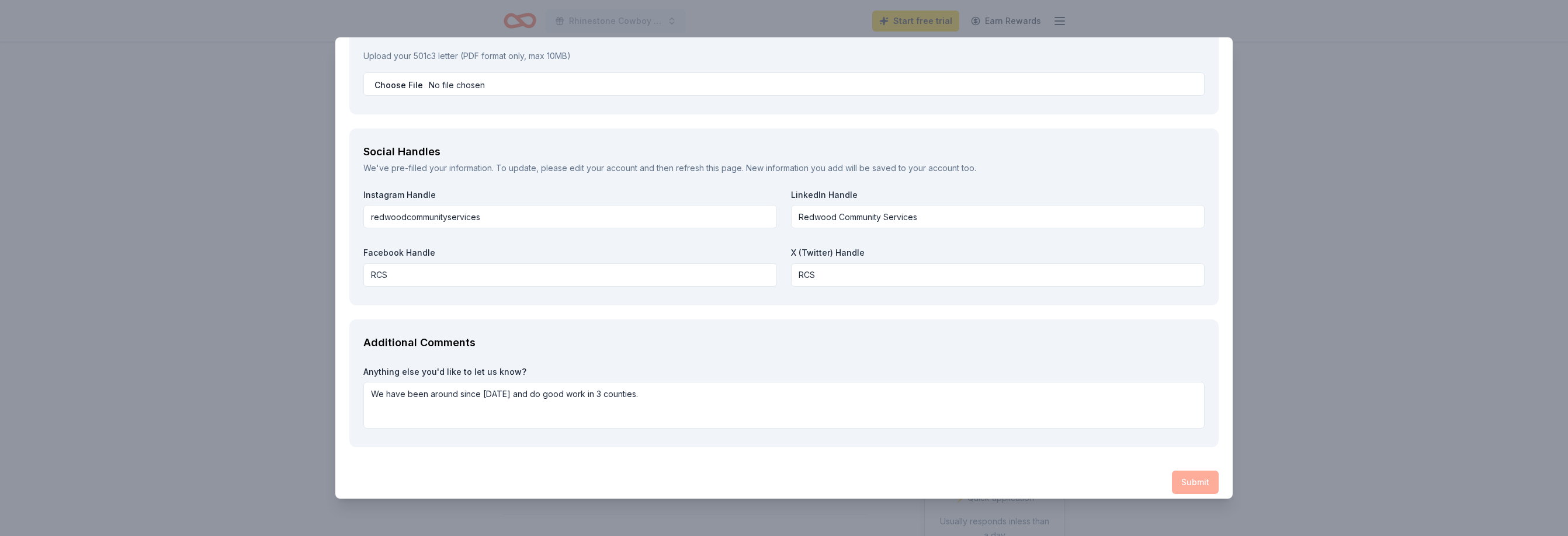
scroll to position [1703, 0]
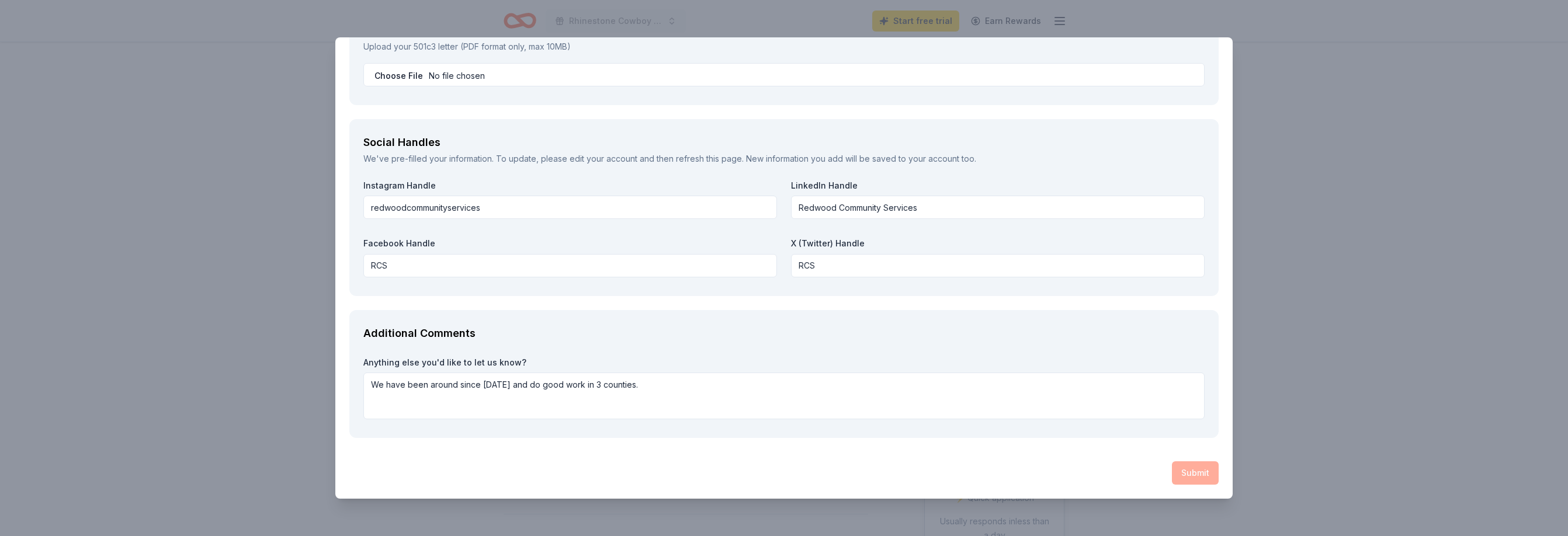
click at [1180, 472] on div "Submit" at bounding box center [783, 472] width 869 height 23
click at [1182, 473] on div "Submit" at bounding box center [783, 472] width 869 height 23
click at [1182, 477] on div "Submit" at bounding box center [783, 472] width 869 height 23
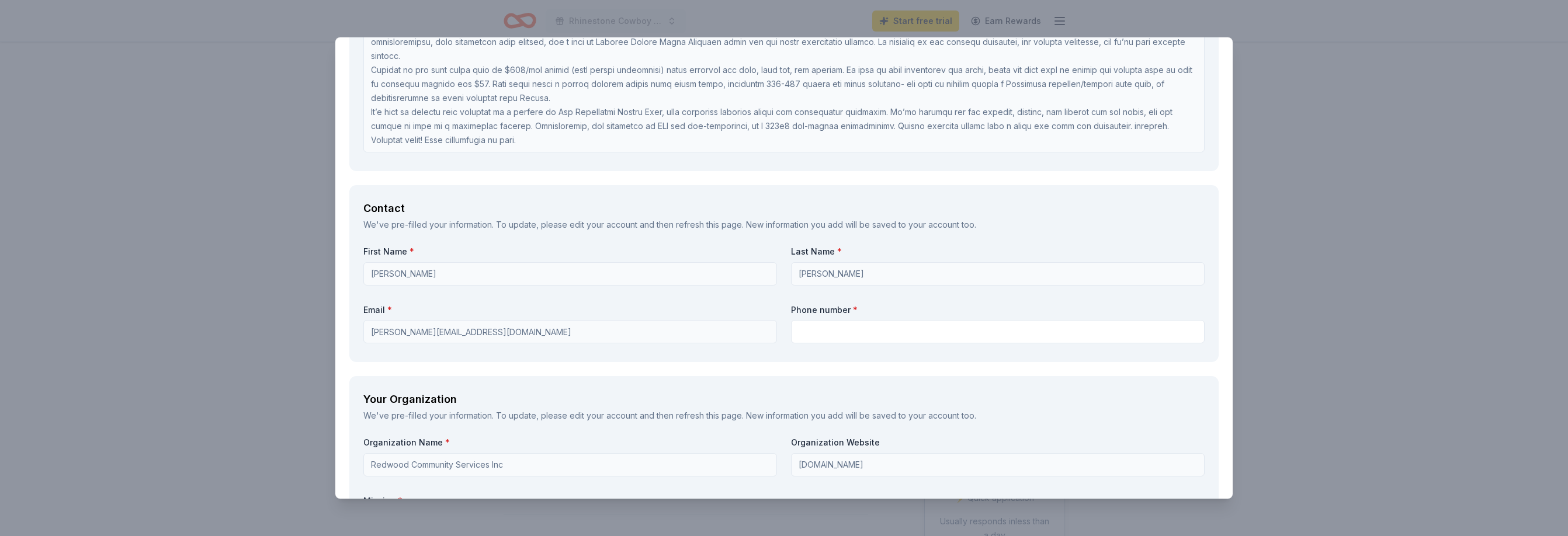
scroll to position [634, 0]
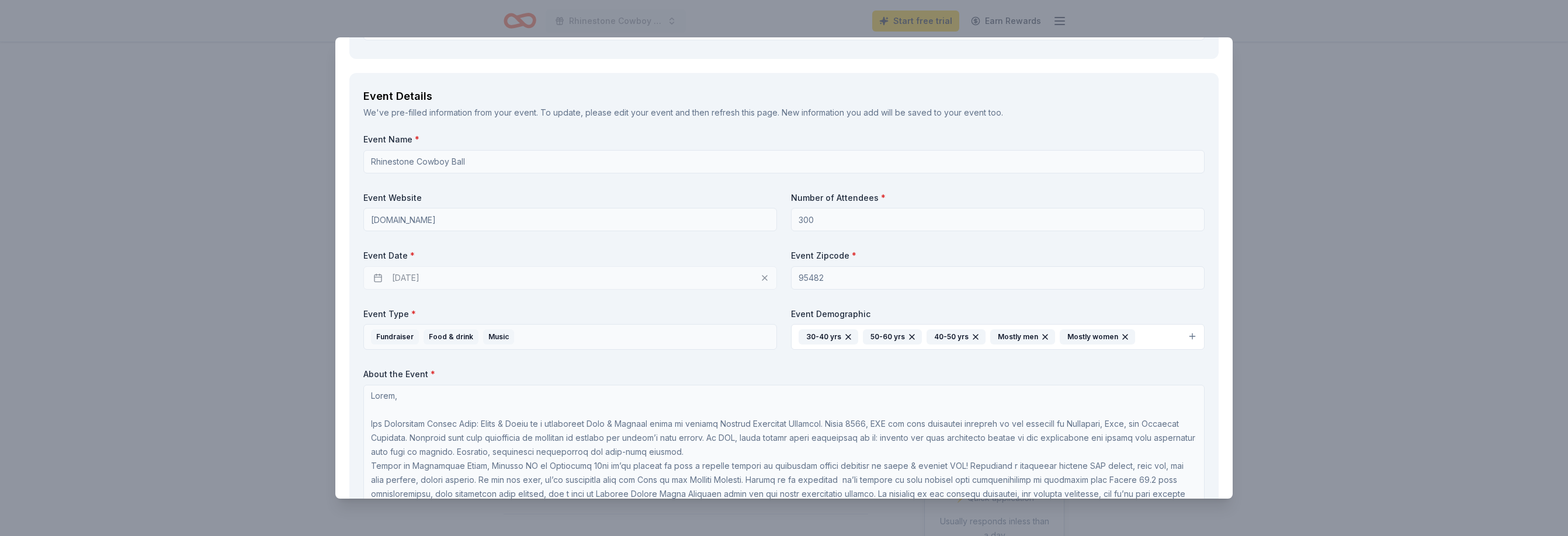
click at [482, 273] on div "[DATE]" at bounding box center [570, 277] width 414 height 23
click at [412, 276] on div "[DATE]" at bounding box center [570, 277] width 414 height 23
click at [759, 275] on div "[DATE]" at bounding box center [570, 277] width 414 height 23
drag, startPoint x: 430, startPoint y: 266, endPoint x: 427, endPoint y: 273, distance: 7.6
click at [430, 268] on div "[DATE]" at bounding box center [570, 277] width 414 height 23
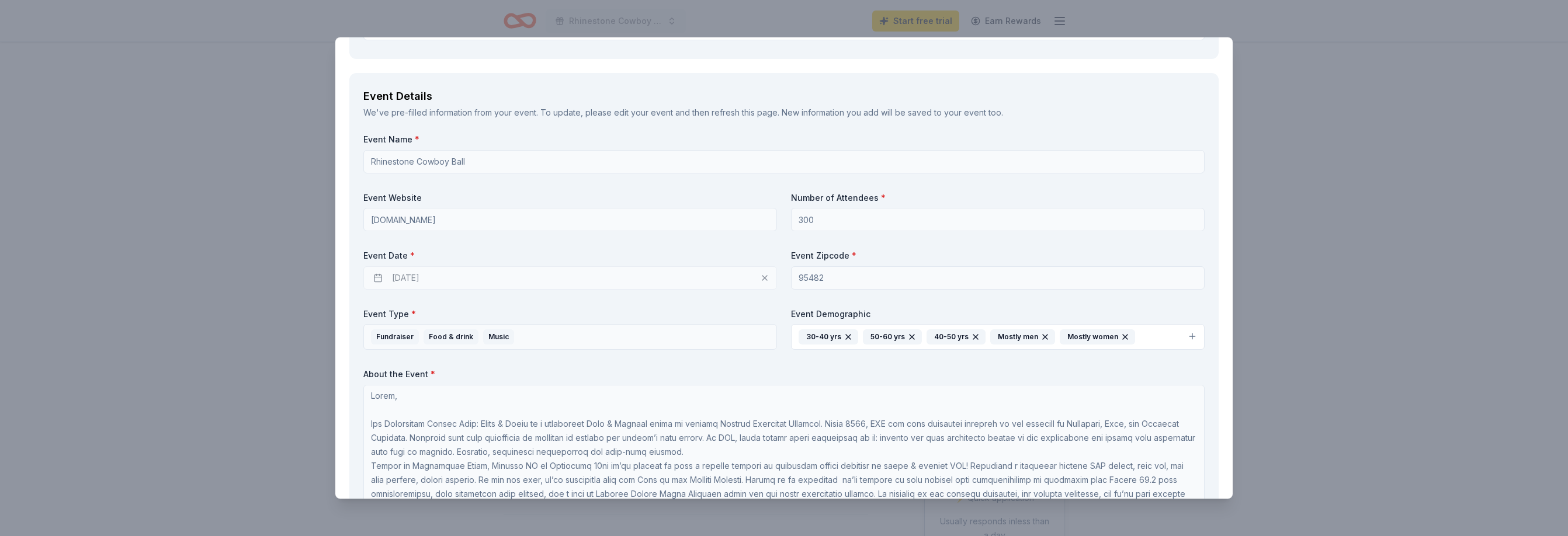
click at [430, 275] on div "[DATE]" at bounding box center [570, 277] width 414 height 23
click at [436, 275] on div "[DATE]" at bounding box center [570, 277] width 414 height 23
drag, startPoint x: 423, startPoint y: 274, endPoint x: 412, endPoint y: 273, distance: 11.0
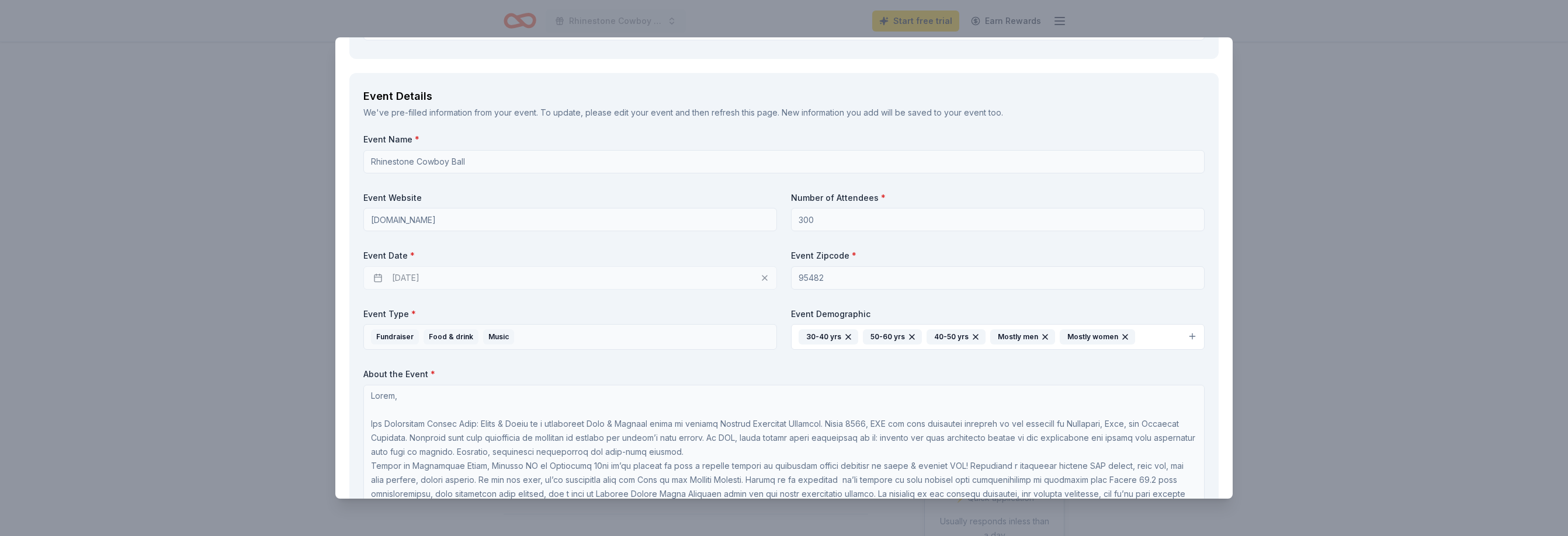
click at [412, 273] on div "[DATE]" at bounding box center [570, 277] width 414 height 23
click at [412, 273] on div "[DATE]" at bounding box center [570, 277] width 414 height 23
click at [374, 273] on div "[DATE]" at bounding box center [570, 277] width 414 height 23
click at [376, 275] on div "[DATE]" at bounding box center [570, 277] width 414 height 23
click at [380, 278] on div "[DATE]" at bounding box center [570, 277] width 414 height 23
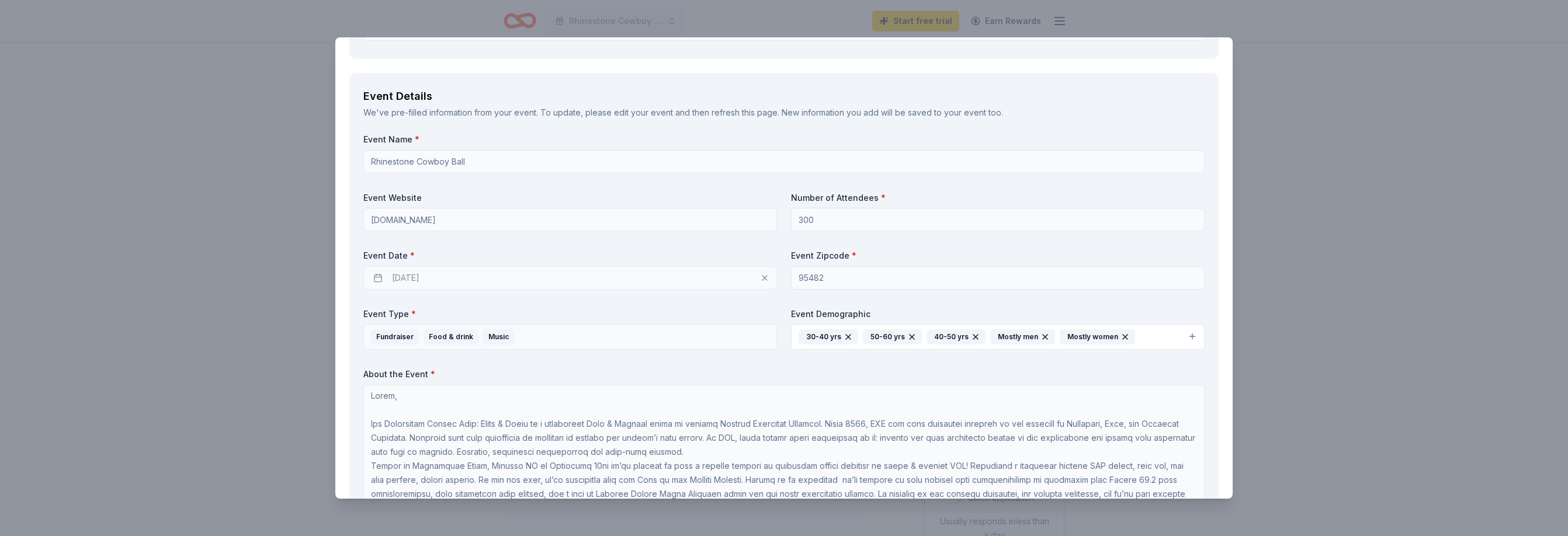
click at [381, 278] on div "[DATE]" at bounding box center [570, 277] width 414 height 23
click at [383, 277] on div "[DATE]" at bounding box center [570, 277] width 414 height 23
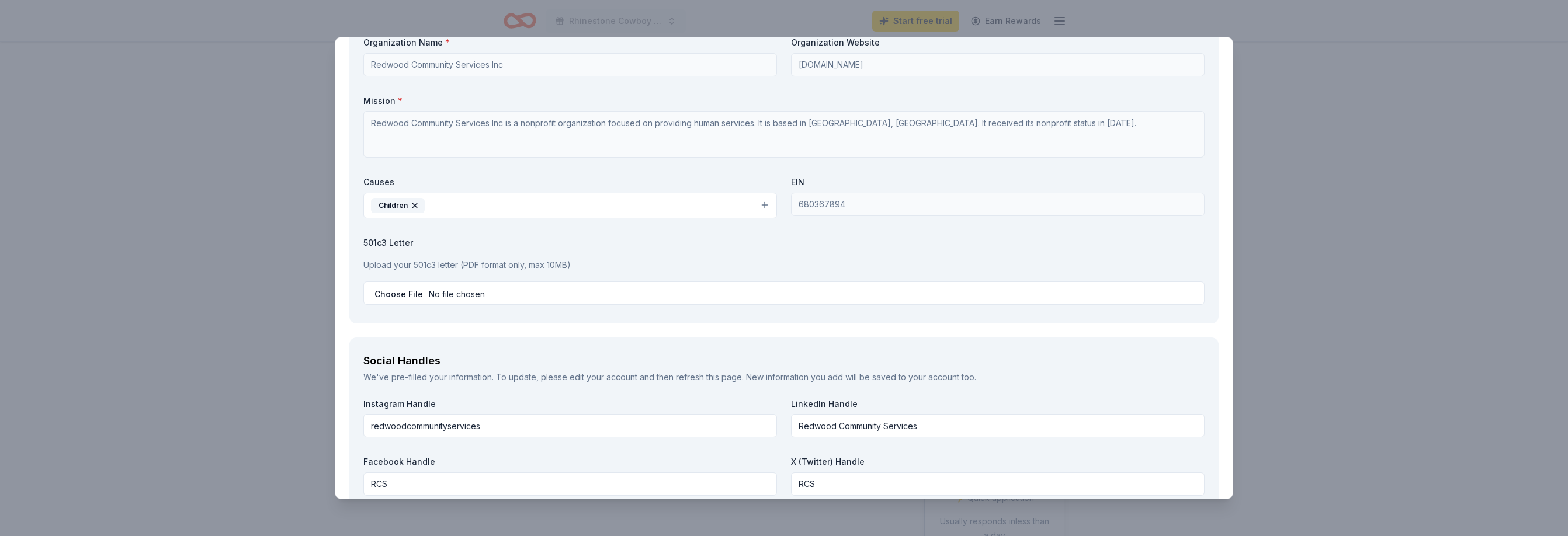
scroll to position [1703, 0]
